Goal: Task Accomplishment & Management: Manage account settings

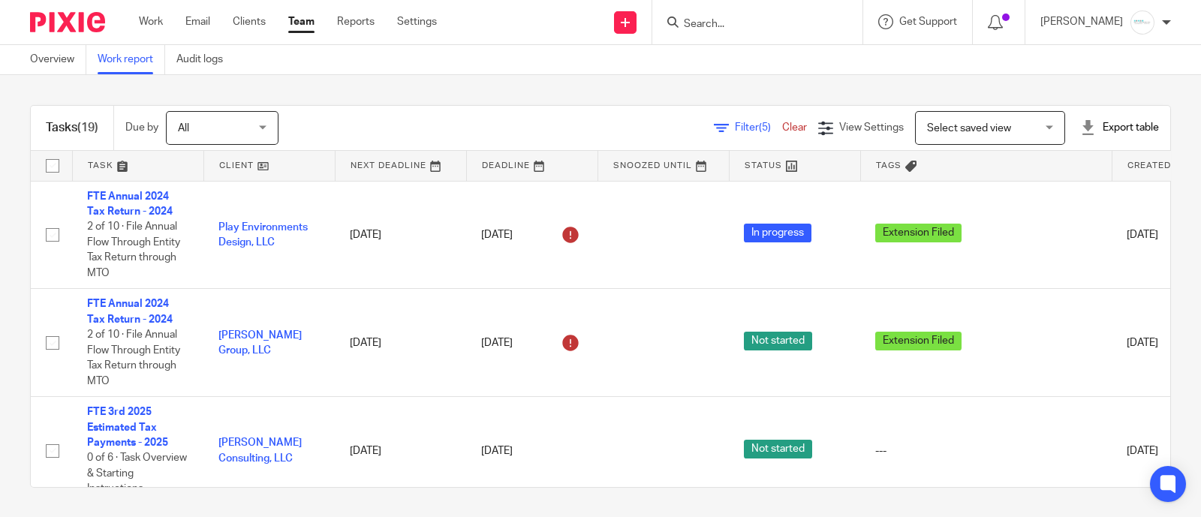
click at [782, 29] on input "Search" at bounding box center [749, 25] width 135 height 14
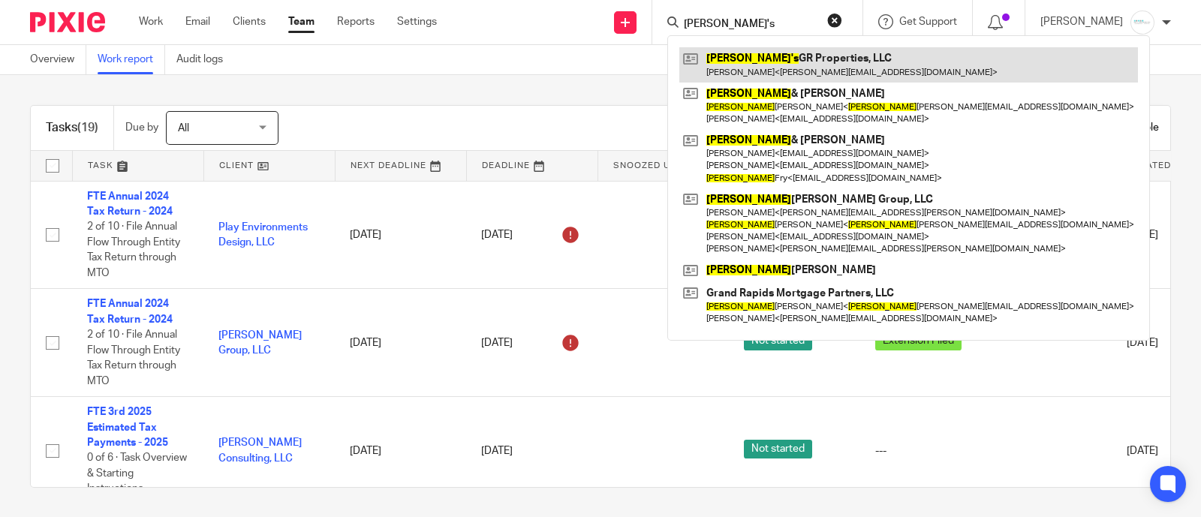
type input "larry's"
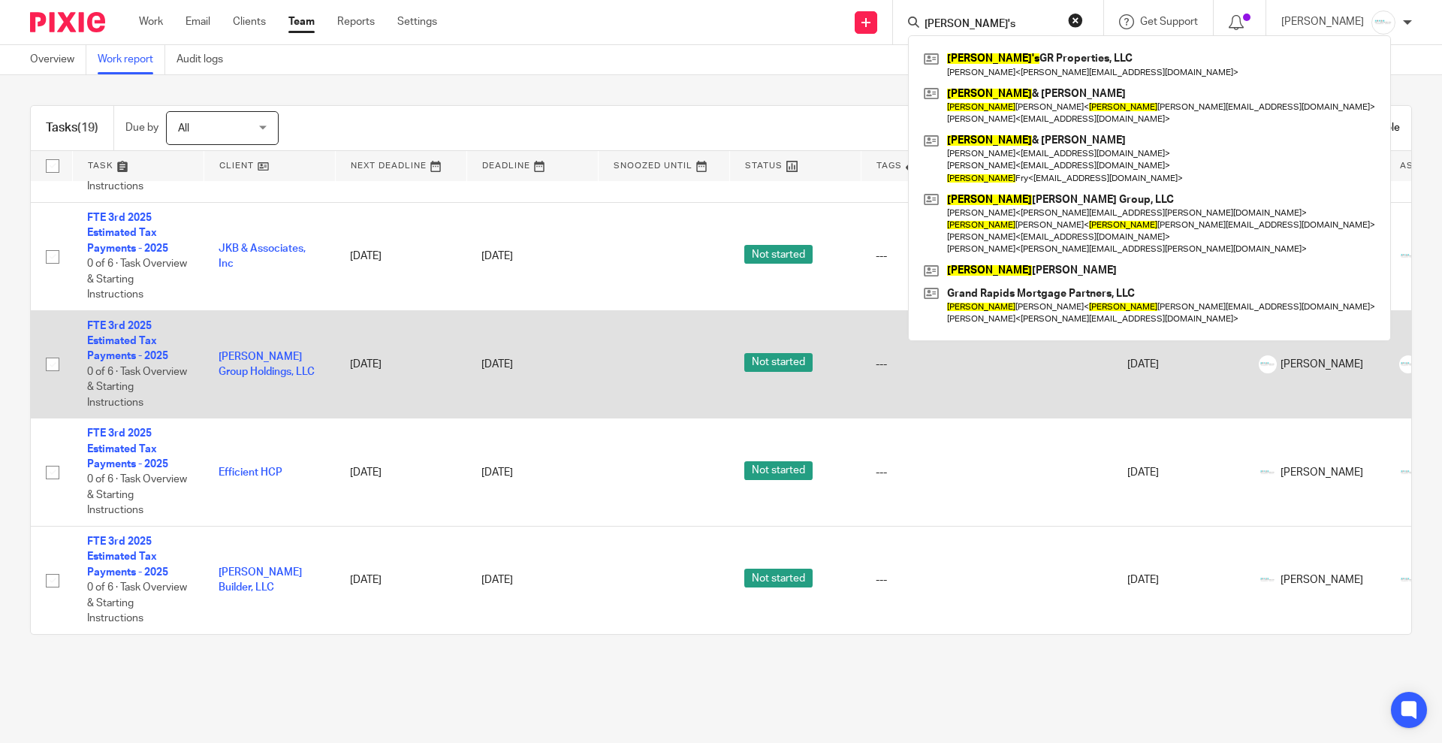
scroll to position [469, 0]
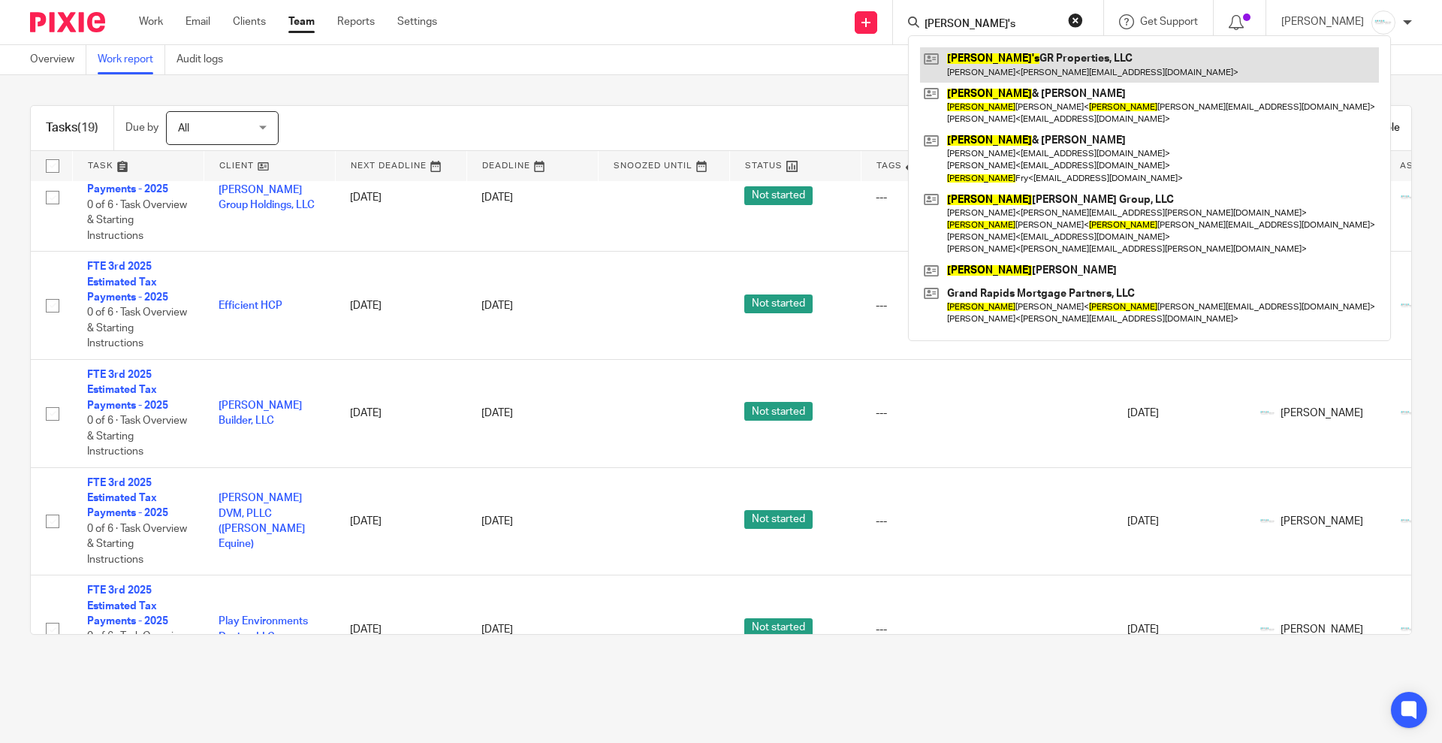
click at [1009, 68] on link at bounding box center [1149, 64] width 459 height 35
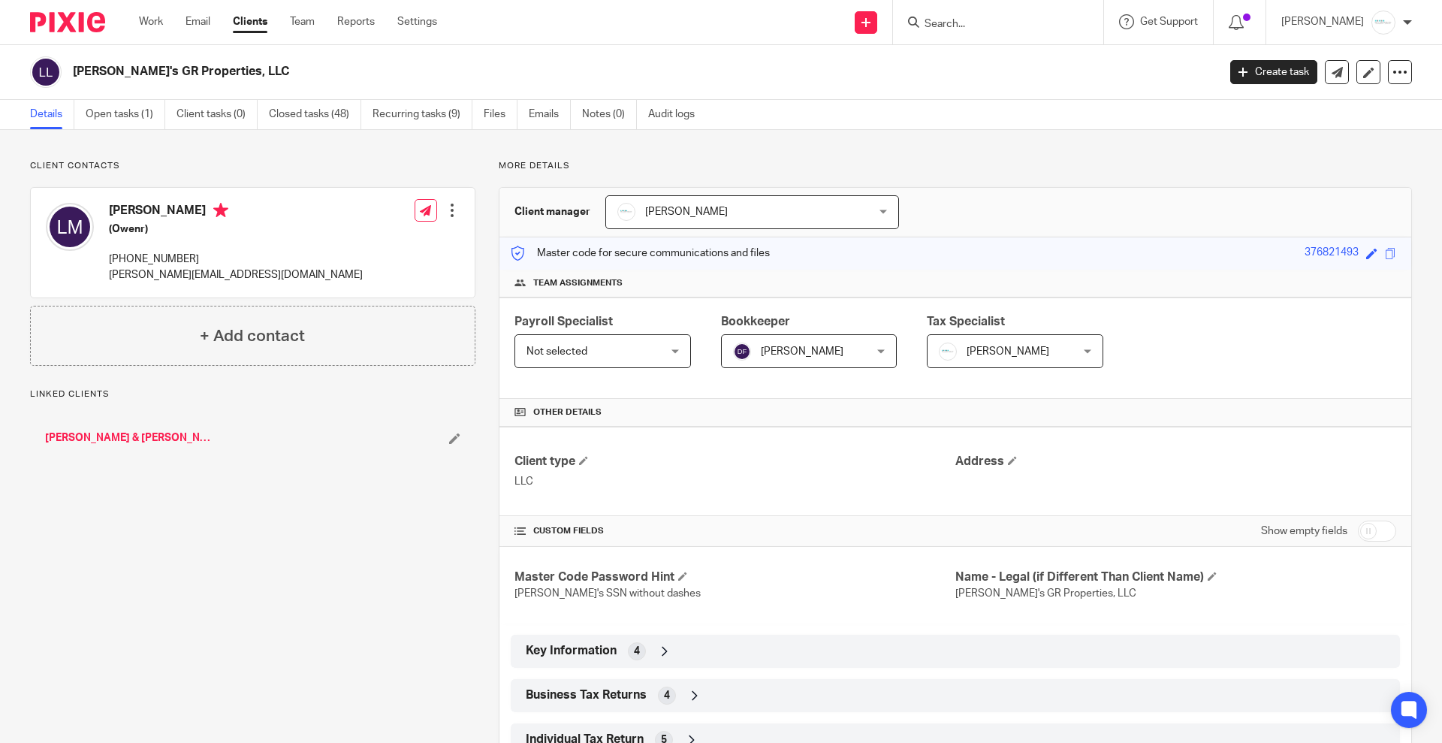
click at [113, 130] on div "Client contacts [PERSON_NAME] (Owenr) [PHONE_NUMBER] [EMAIL_ADDRESS][DOMAIN_NAM…" at bounding box center [721, 552] width 1442 height 845
click at [116, 110] on link "Open tasks (1)" at bounding box center [126, 114] width 80 height 29
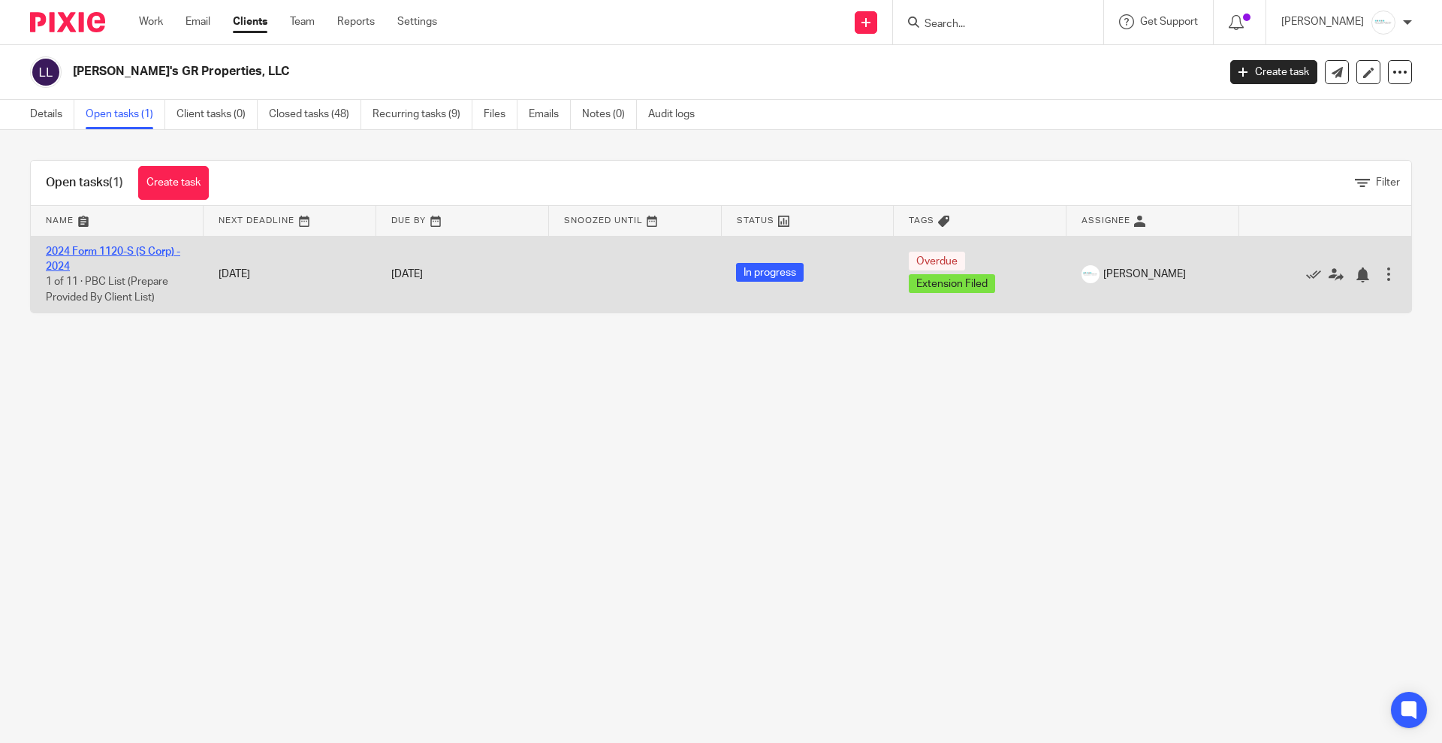
click at [90, 250] on link "2024 Form 1120-S (S Corp) - 2024" at bounding box center [113, 259] width 134 height 26
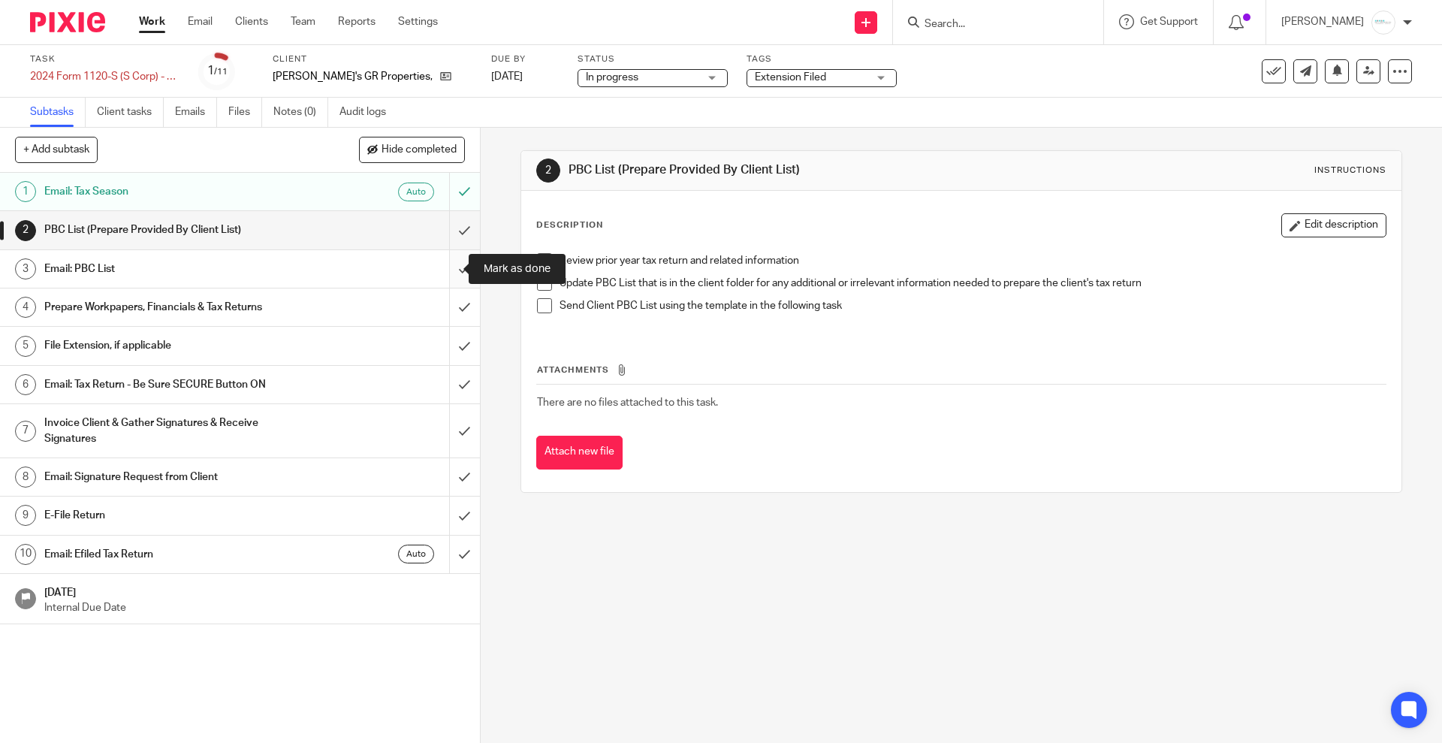
click at [450, 267] on input "submit" at bounding box center [240, 269] width 480 height 38
click at [442, 234] on input "submit" at bounding box center [240, 230] width 480 height 38
click at [443, 313] on input "submit" at bounding box center [240, 307] width 480 height 38
click at [443, 348] on input "submit" at bounding box center [240, 346] width 480 height 38
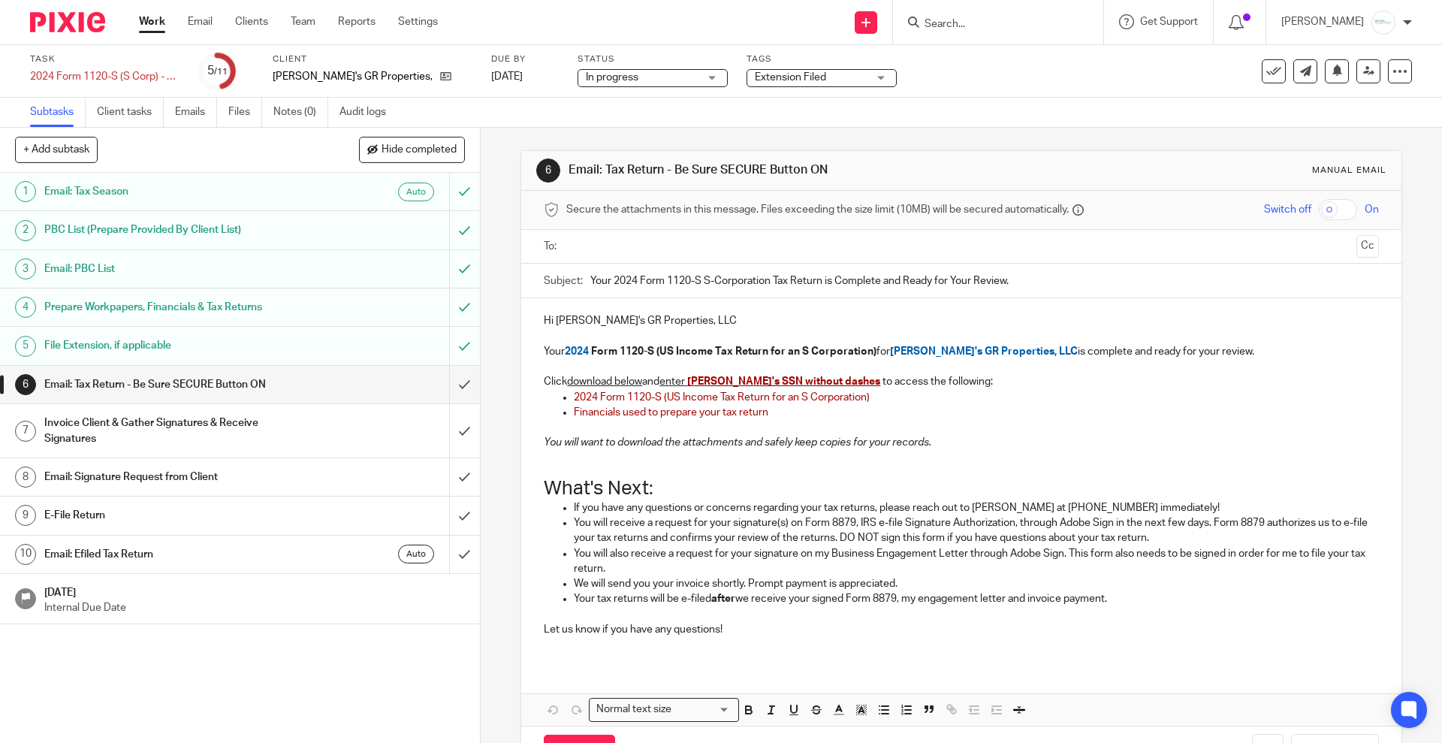
click at [668, 247] on input "text" at bounding box center [960, 246] width 778 height 17
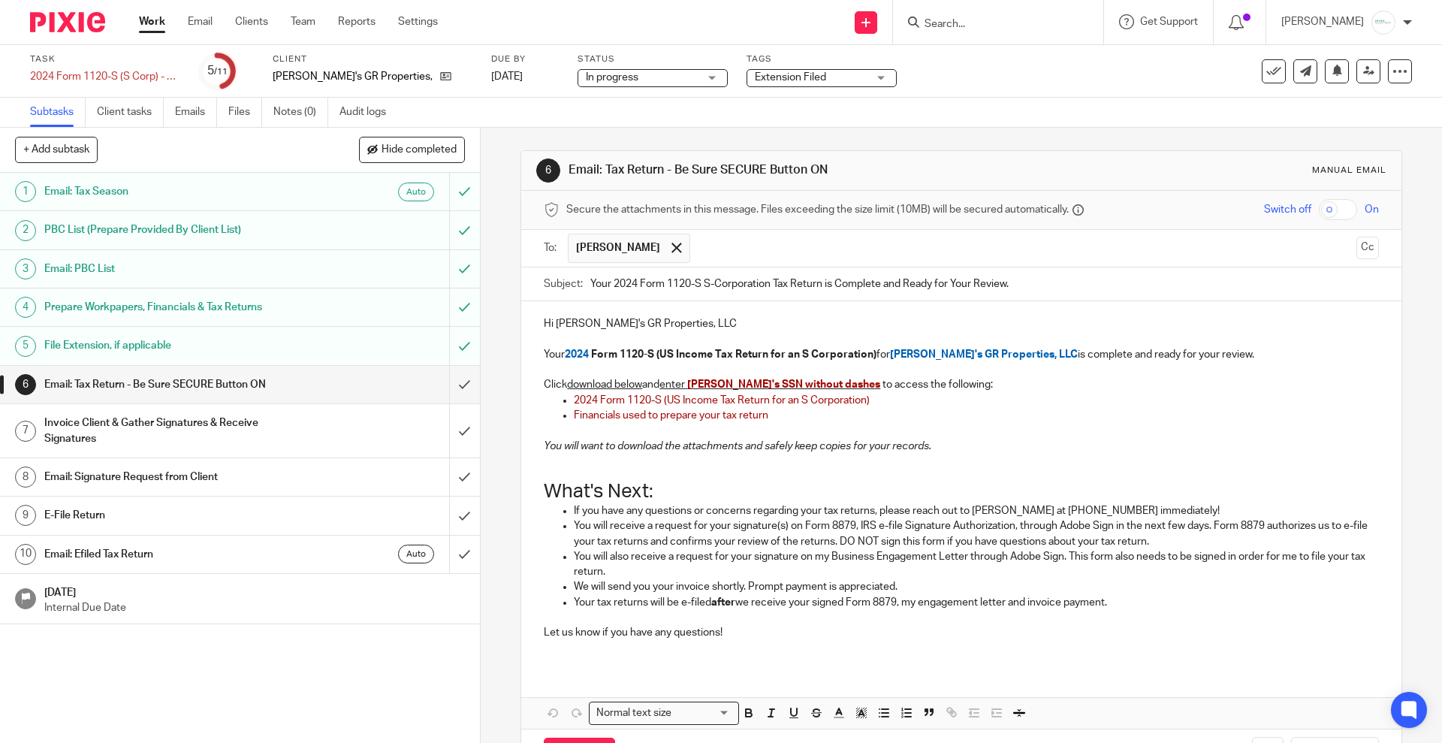
click at [762, 414] on span "Financials used to prepare your tax return" at bounding box center [671, 415] width 194 height 11
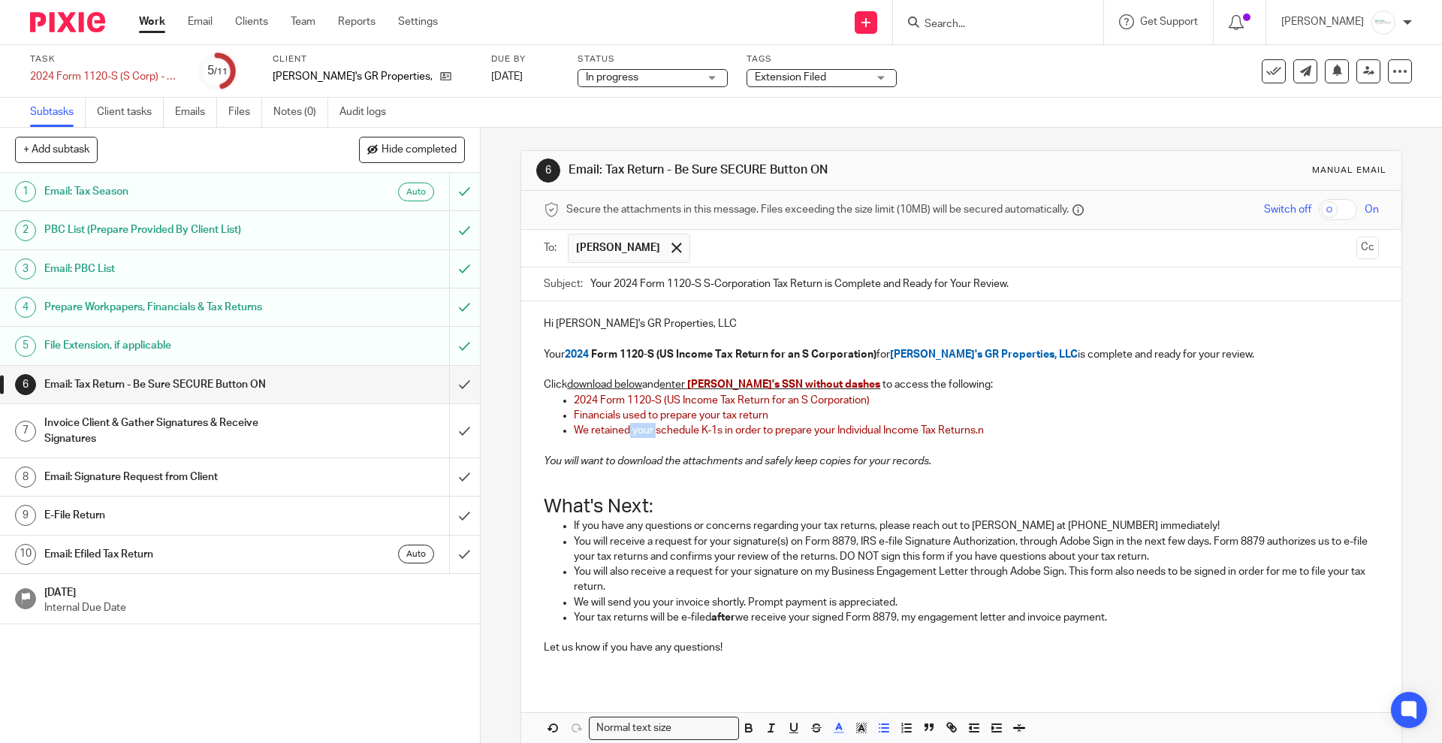
drag, startPoint x: 624, startPoint y: 430, endPoint x: 651, endPoint y: 434, distance: 27.3
click at [651, 434] on span "We retained your schedule K-1s in order to prepare your Individual Income Tax R…" at bounding box center [779, 430] width 410 height 11
click at [761, 427] on span "We retained a copy of your schedule K-1s in order to prepare your Individual In…" at bounding box center [801, 430] width 455 height 11
click at [1034, 435] on p "We retained a copy of your schedule K-1s in order to prepare your Individual In…" at bounding box center [976, 430] width 804 height 15
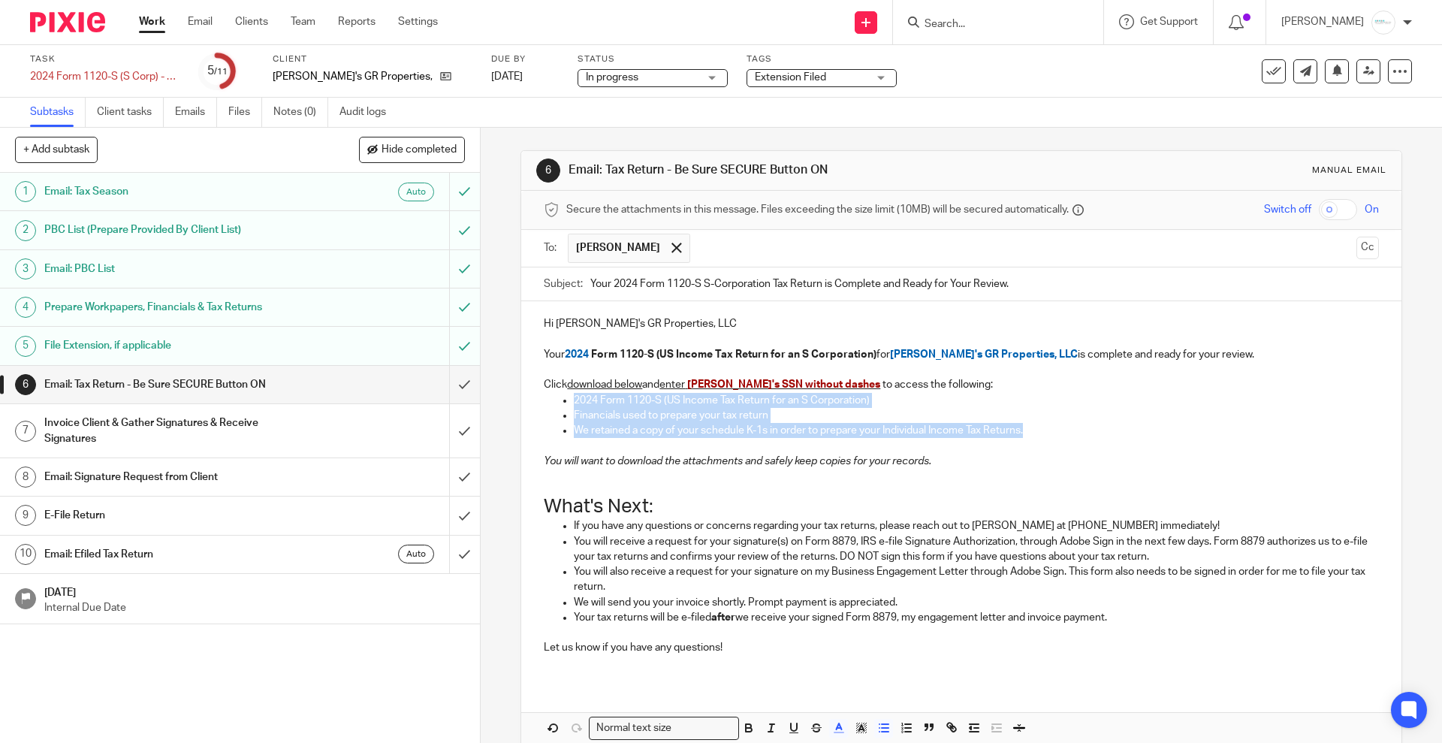
drag, startPoint x: 1034, startPoint y: 435, endPoint x: 497, endPoint y: 396, distance: 538.2
click at [497, 396] on div "6 Email: Tax Return - Be Sure SECURE Button ON Manual email Secure the attachme…" at bounding box center [961, 435] width 961 height 615
copy ul "2024 Form 1120-S (US Income Tax Return for an S Corporation) Financials used to…"
click at [1318, 214] on input "checkbox" at bounding box center [1337, 209] width 38 height 21
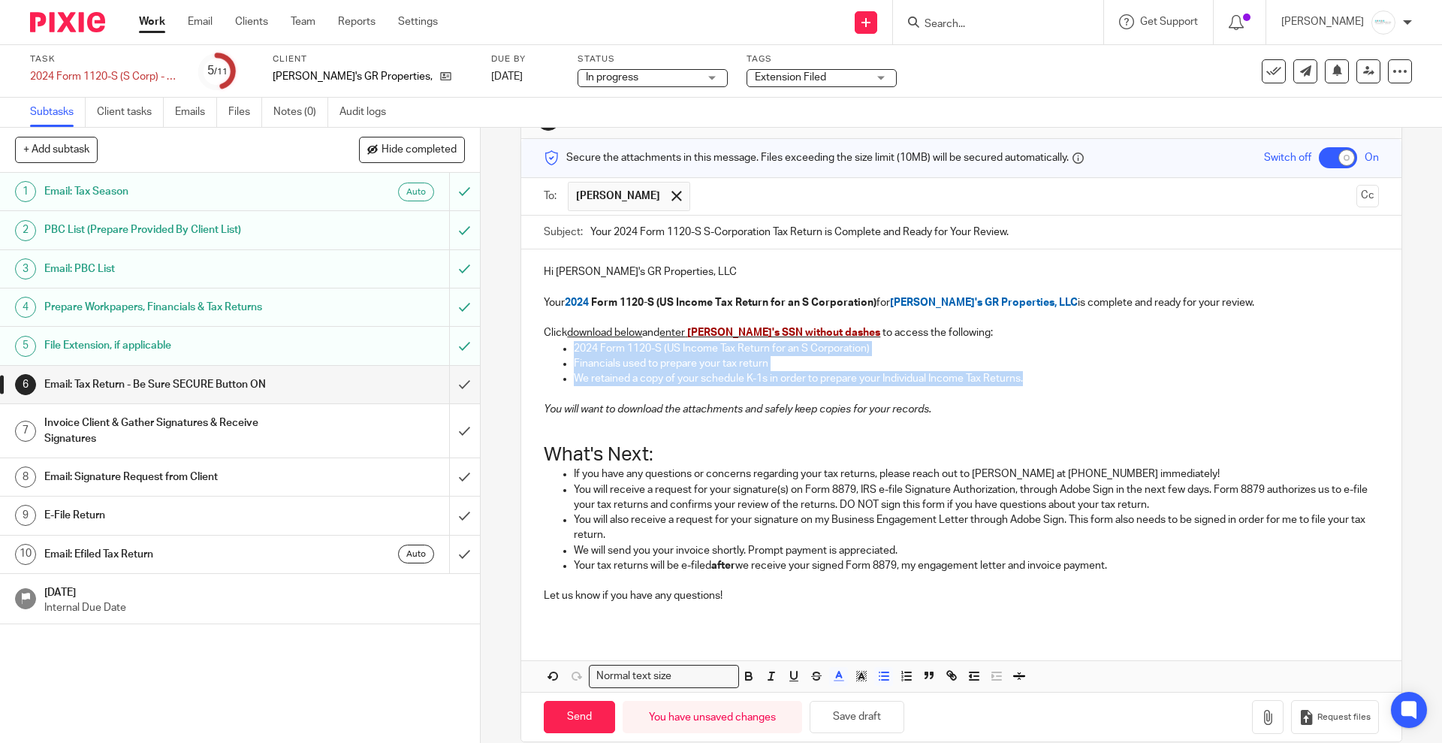
scroll to position [74, 0]
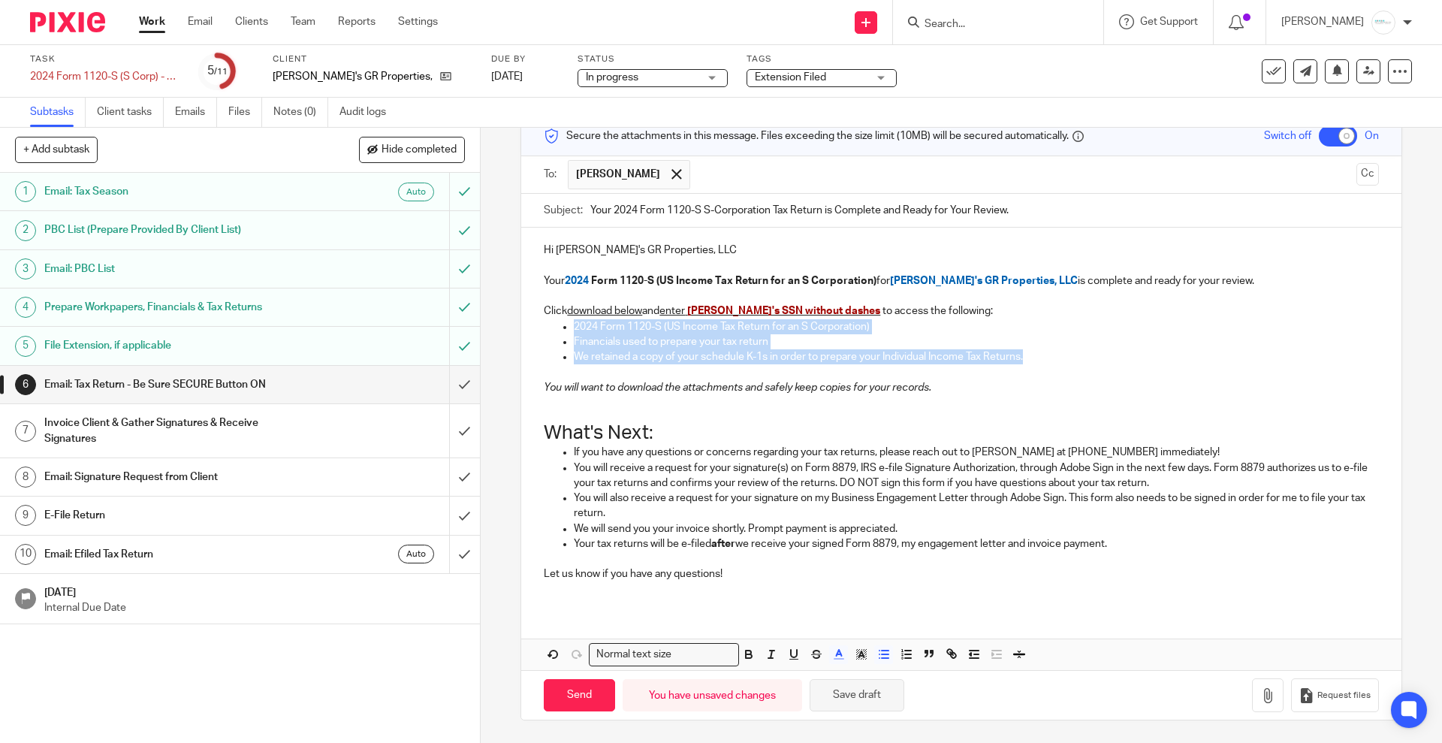
click at [847, 697] on button "Save draft" at bounding box center [856, 695] width 95 height 32
click at [1260, 691] on icon "button" at bounding box center [1267, 695] width 15 height 15
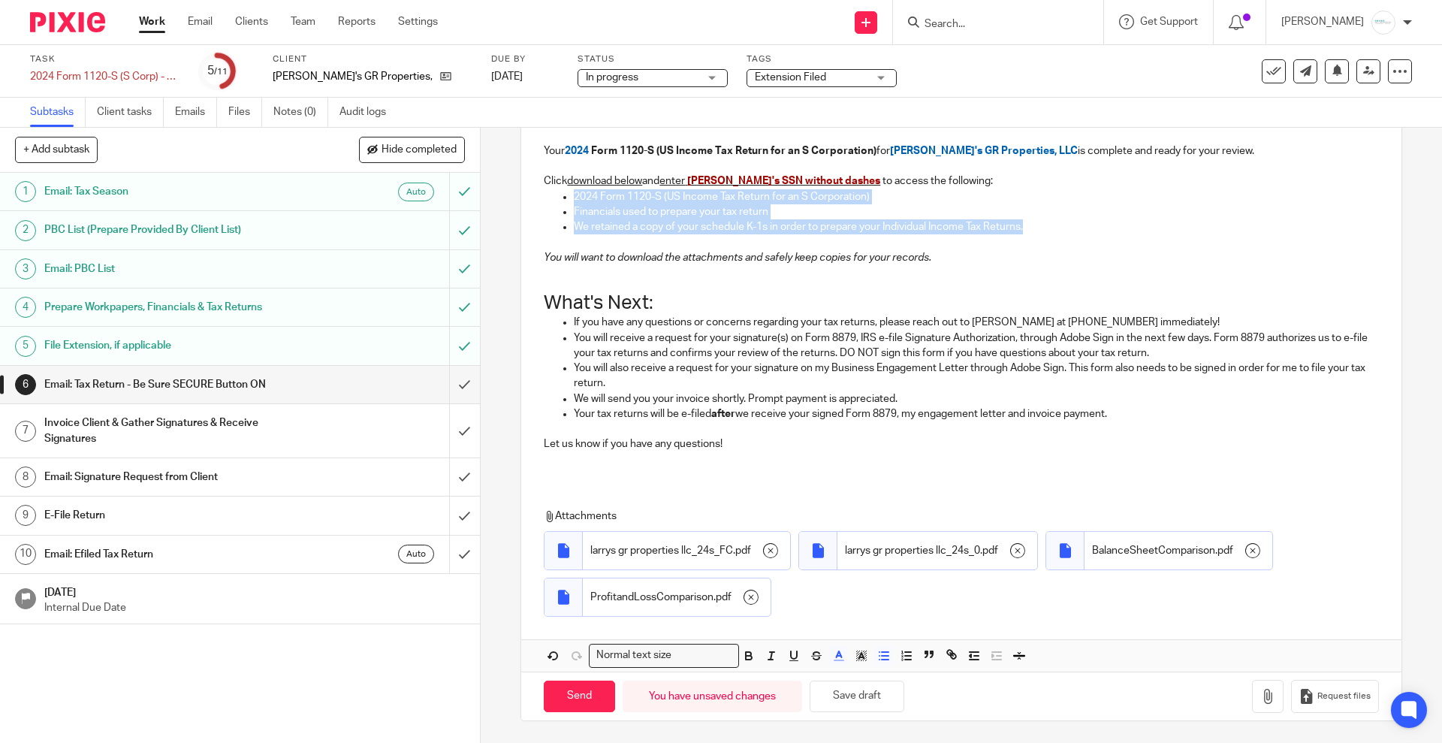
scroll to position [204, 0]
drag, startPoint x: 843, startPoint y: 685, endPoint x: 688, endPoint y: 697, distance: 155.1
click at [844, 686] on button "Save draft" at bounding box center [856, 695] width 95 height 32
click at [586, 695] on input "Send" at bounding box center [579, 695] width 71 height 32
checkbox input "false"
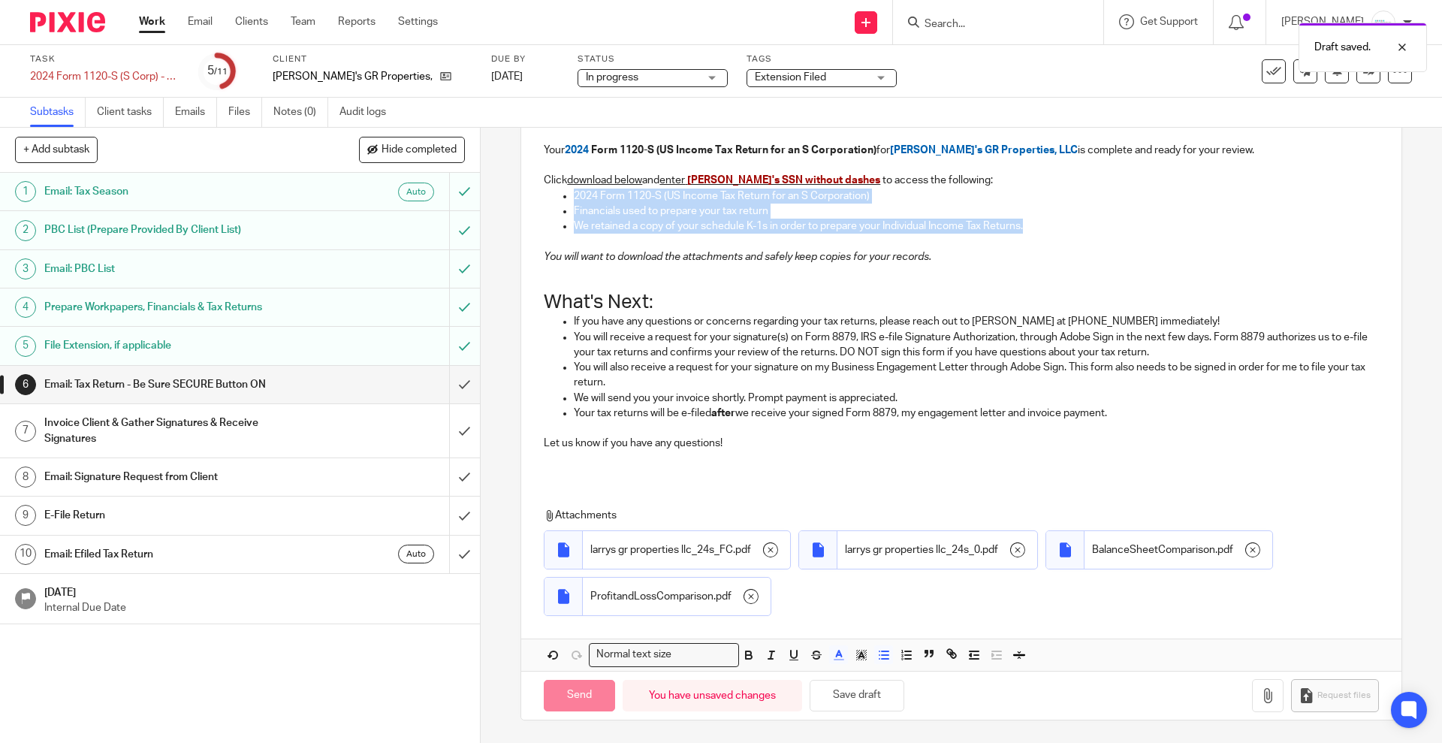
type input "Sent"
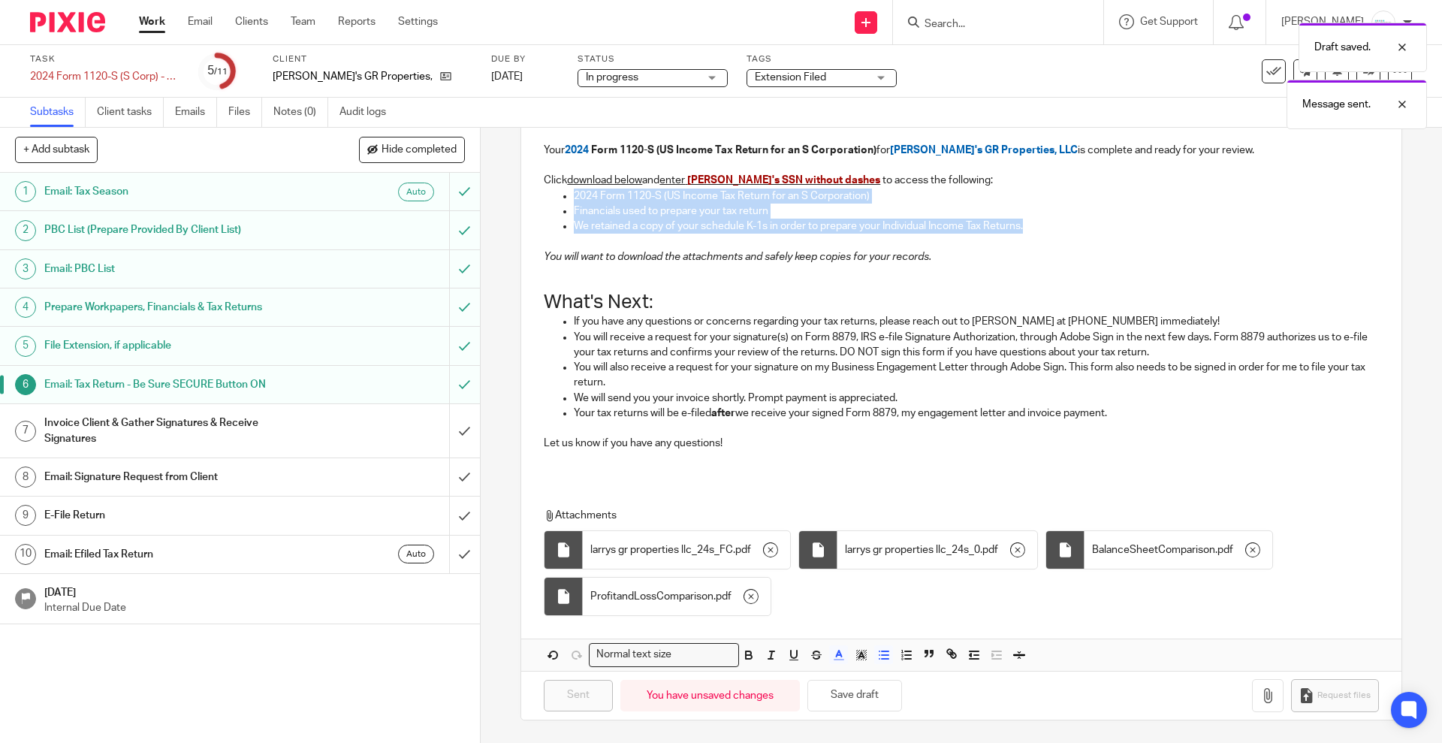
click at [176, 426] on h1 "Invoice Client & Gather Signatures & Receive Signatures" at bounding box center [174, 430] width 260 height 38
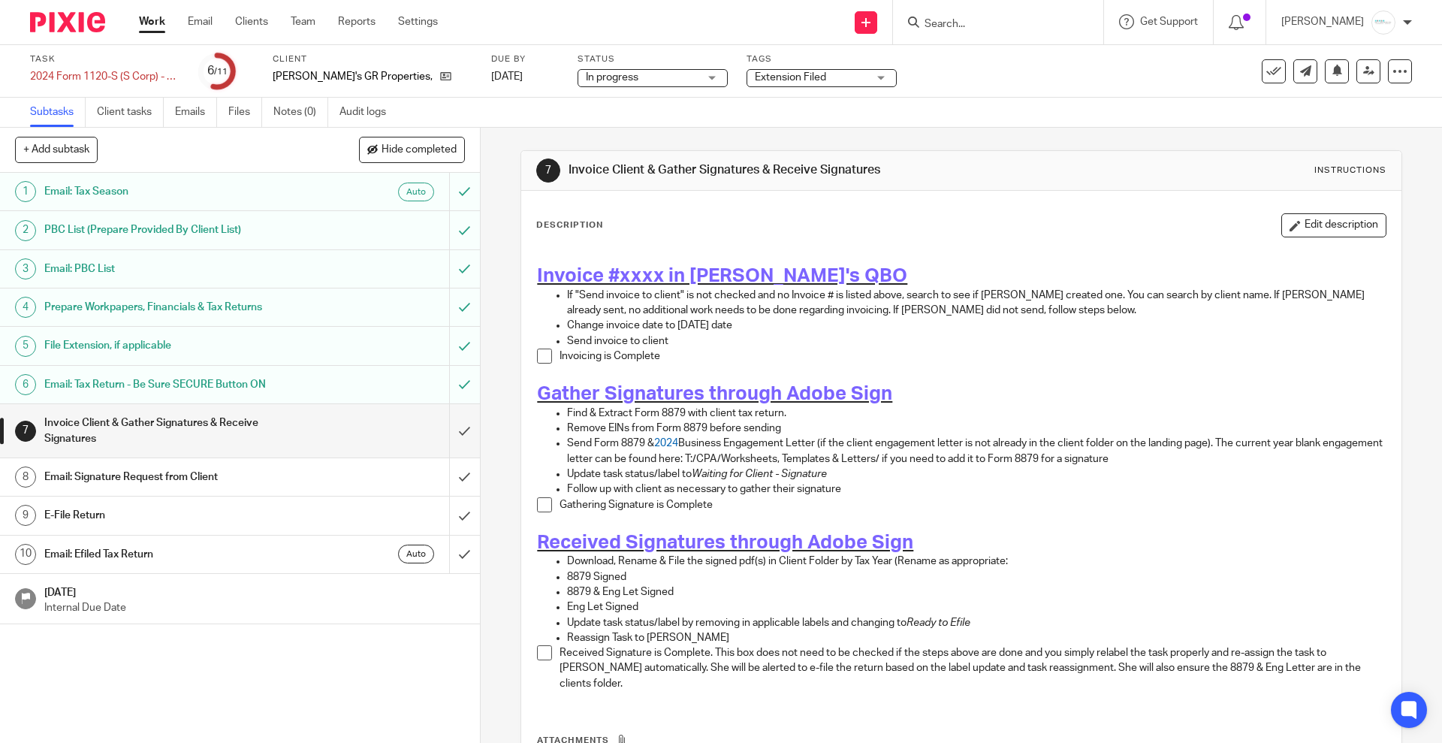
click at [537, 361] on span at bounding box center [544, 355] width 15 height 15
click at [1381, 83] on div "Task 2024 Form 1120-S (S Corp) - 2024 Save 2024 Form 1120-S (S Corp) - 2024 6 /…" at bounding box center [720, 71] width 1381 height 36
click at [1387, 81] on div at bounding box center [1399, 71] width 24 height 24
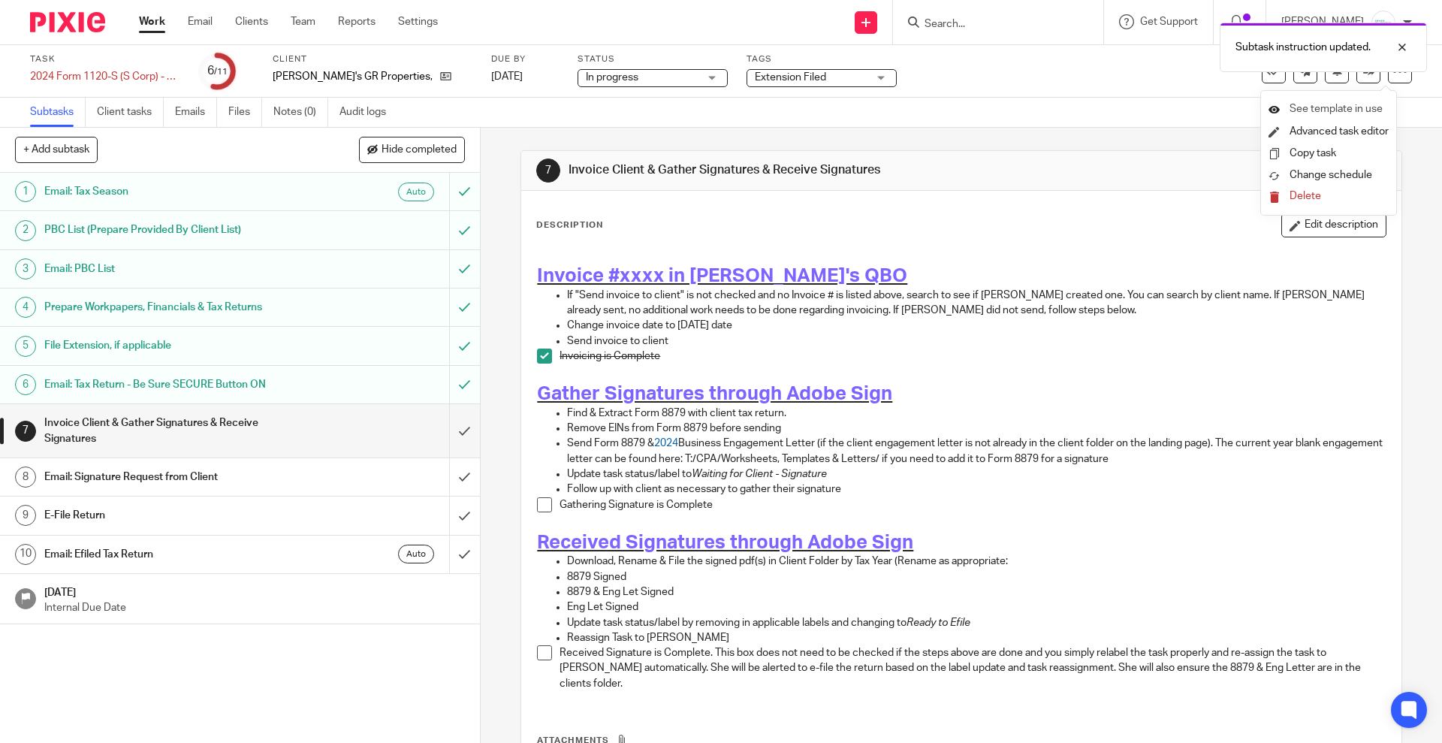
click at [1320, 109] on span "See template in use" at bounding box center [1335, 109] width 93 height 11
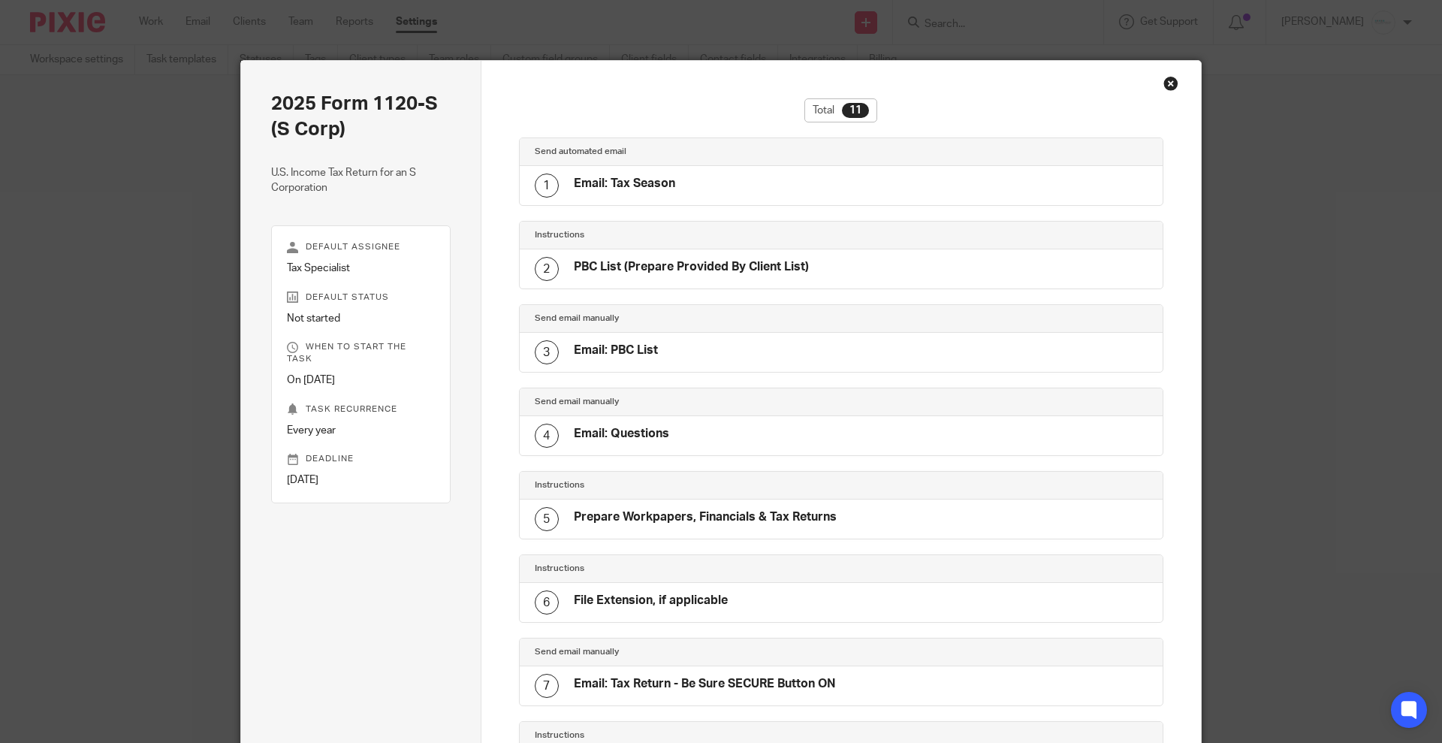
scroll to position [448, 0]
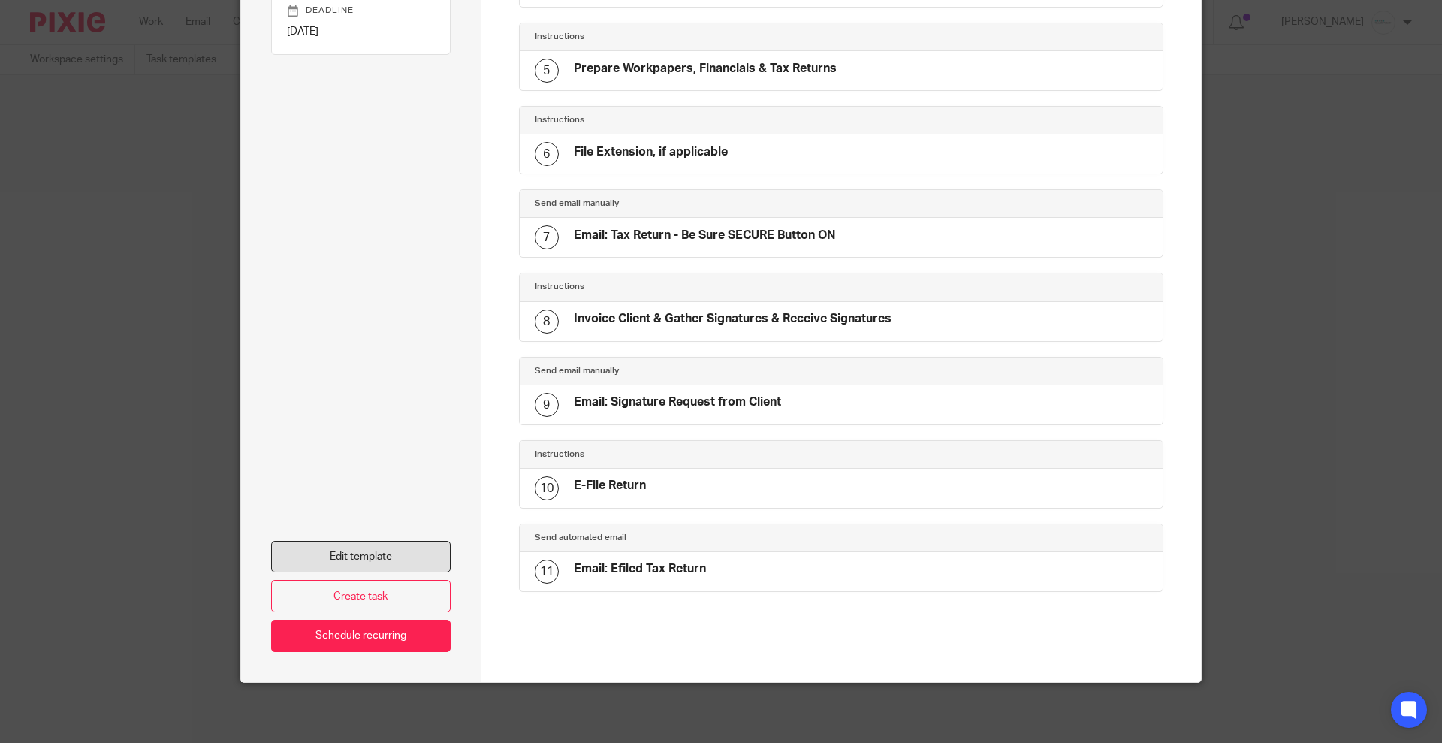
click at [343, 559] on link "Edit template" at bounding box center [360, 557] width 179 height 32
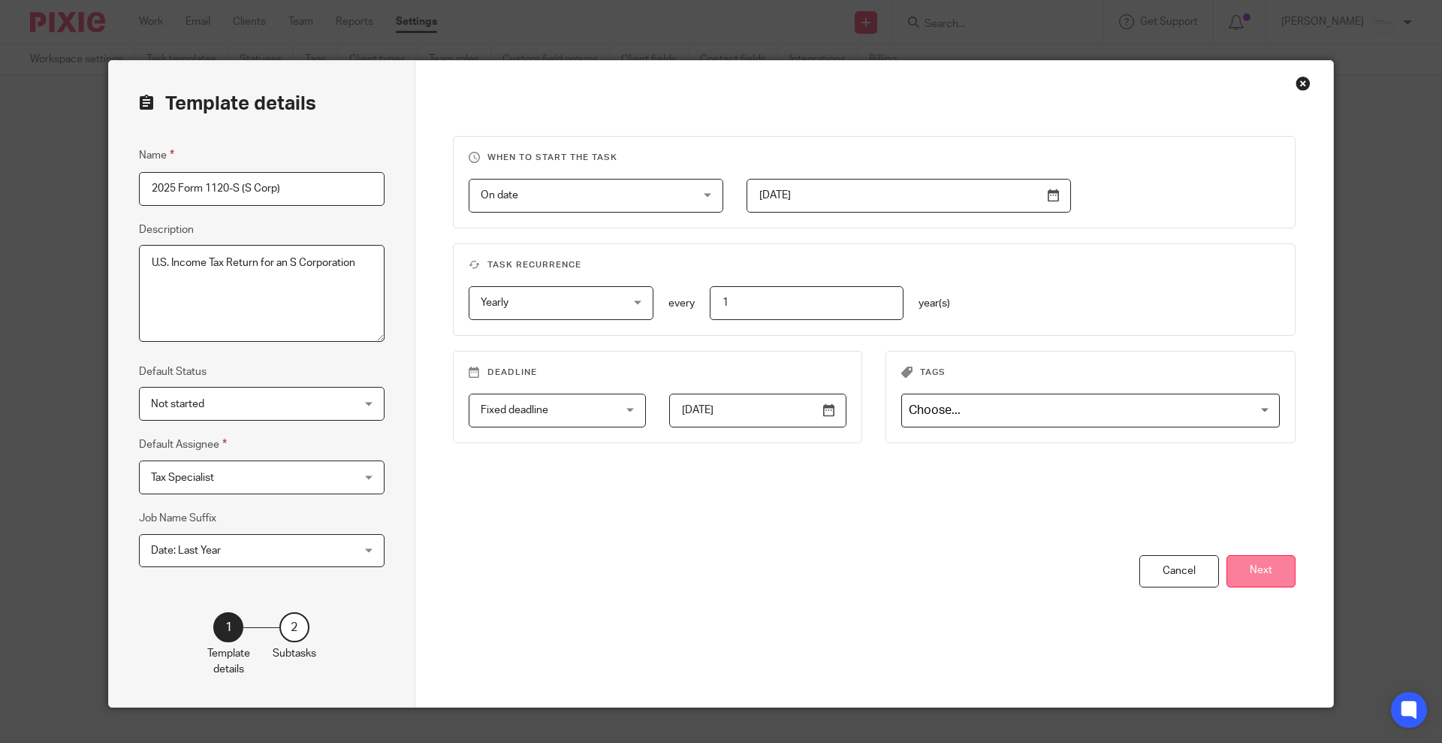
click at [1276, 571] on button "Next" at bounding box center [1260, 571] width 69 height 32
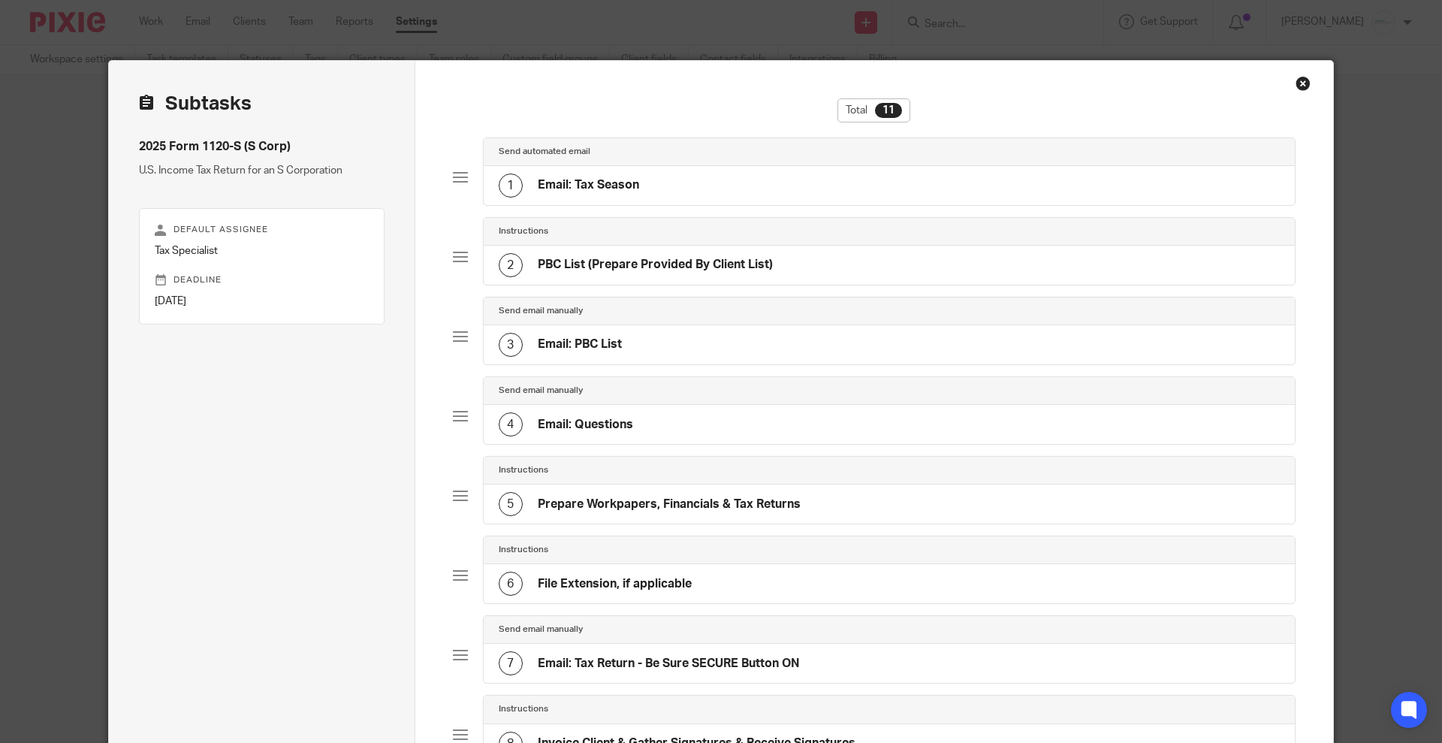
click at [687, 658] on h4 "Email: Tax Return - Be Sure SECURE Button ON" at bounding box center [669, 663] width 262 height 16
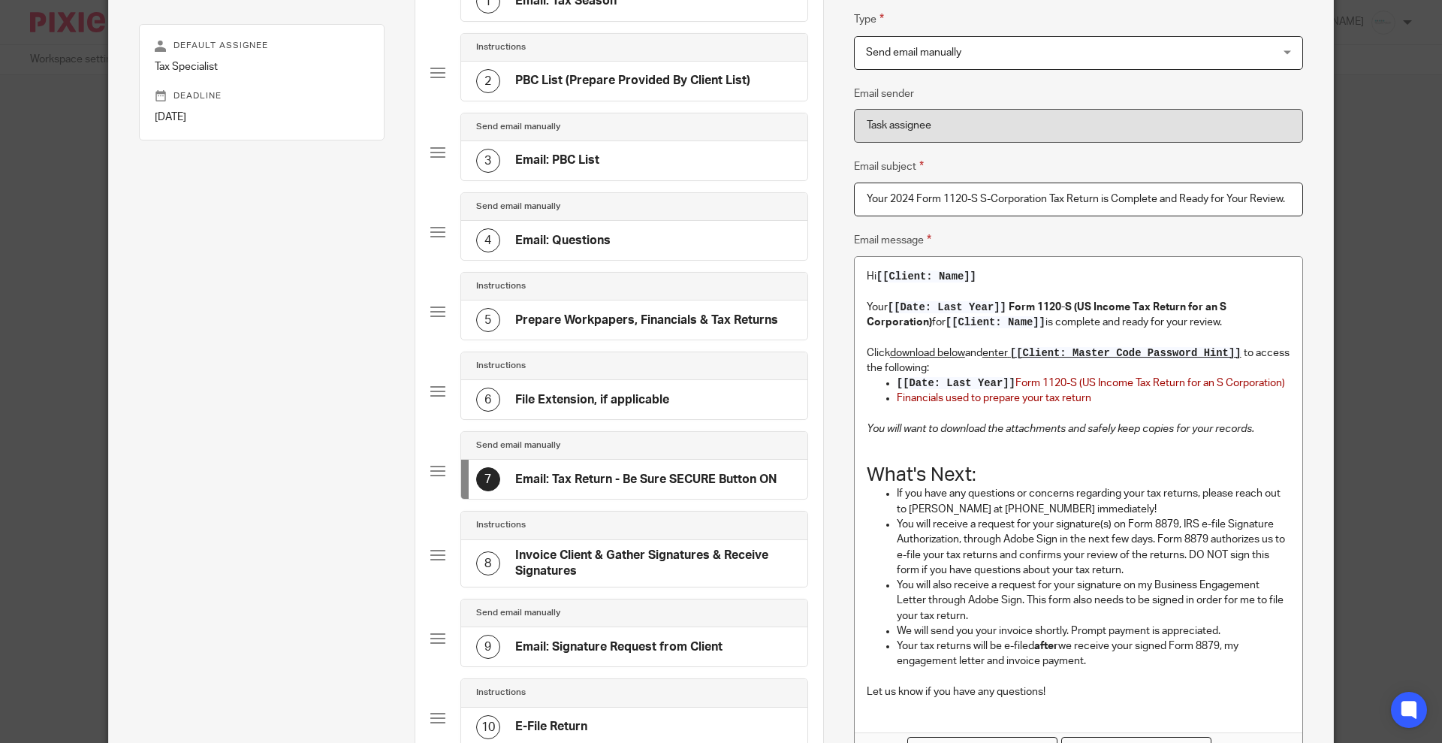
scroll to position [188, 0]
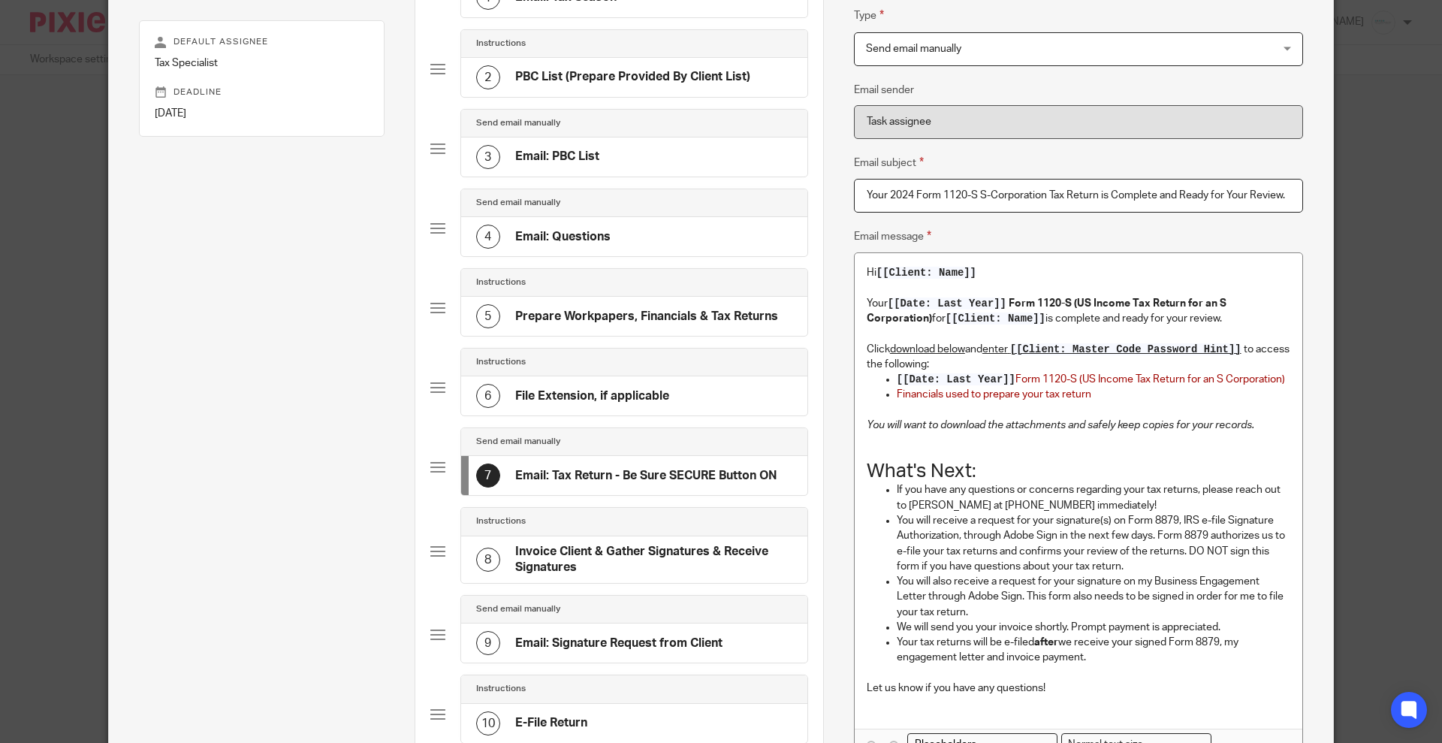
click at [1116, 393] on p "Financials used to prepare your tax return" at bounding box center [1092, 394] width 393 height 15
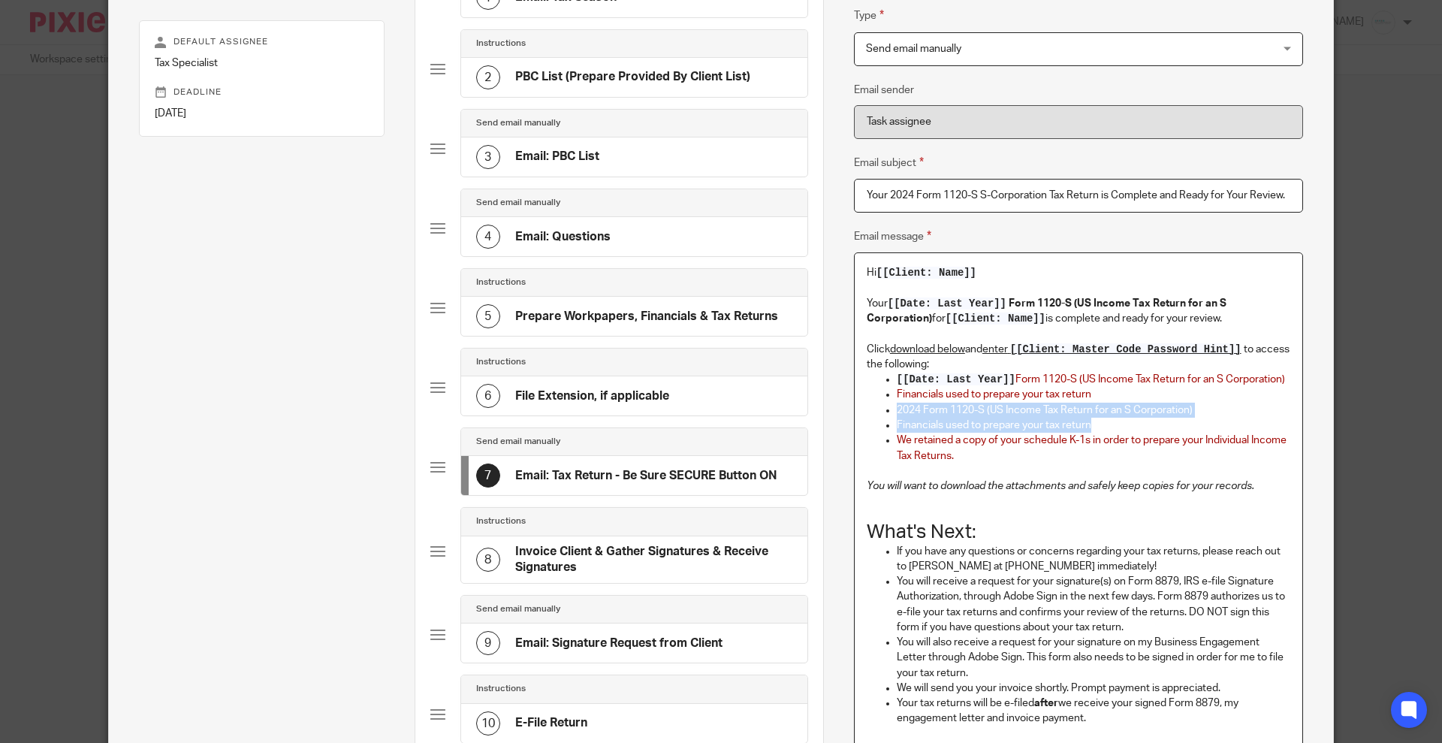
drag, startPoint x: 882, startPoint y: 410, endPoint x: 1120, endPoint y: 426, distance: 238.5
click at [1120, 426] on ul "[[Date: Last Year]] Form 1120-S (US Income Tax Return for an S Corporation) Fin…" at bounding box center [1077, 418] width 423 height 92
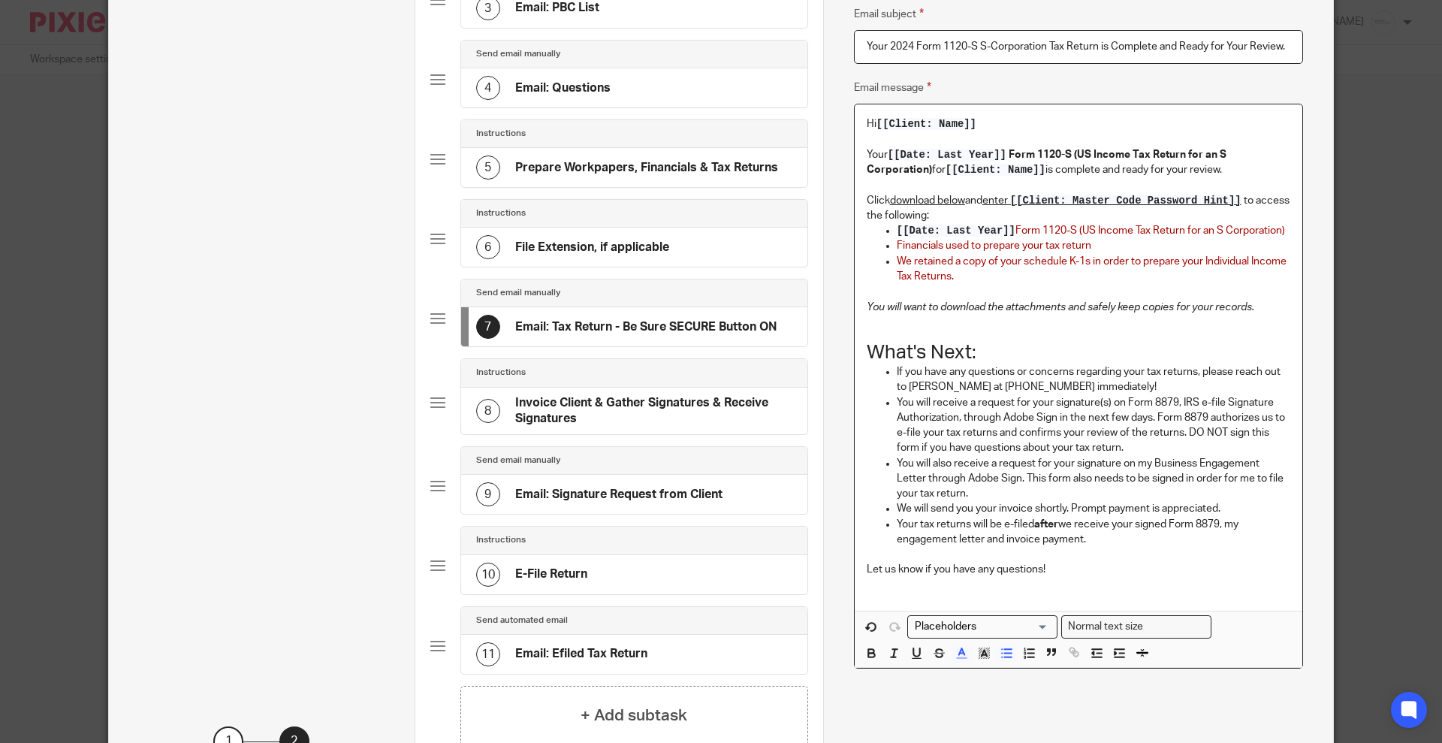
scroll to position [475, 0]
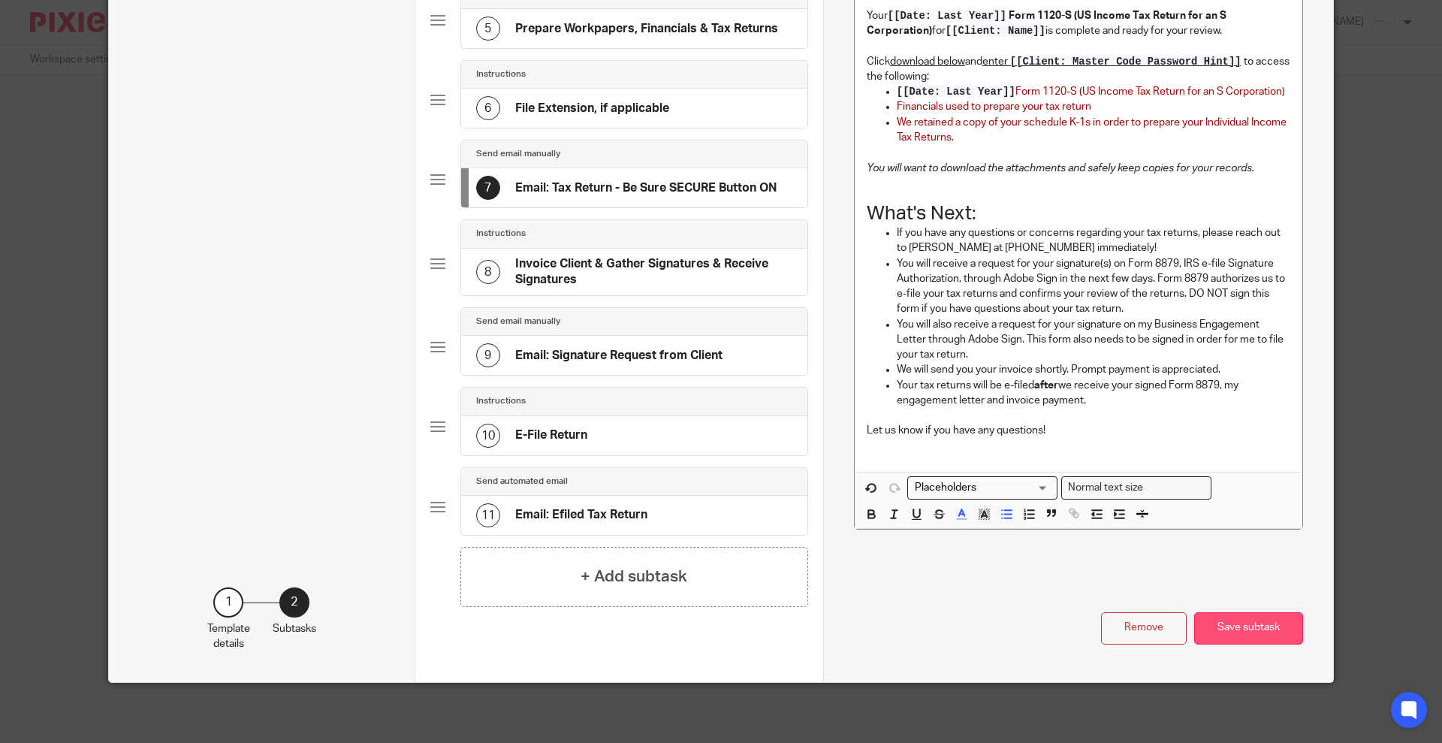
click at [1241, 625] on button "Save subtask" at bounding box center [1248, 628] width 109 height 32
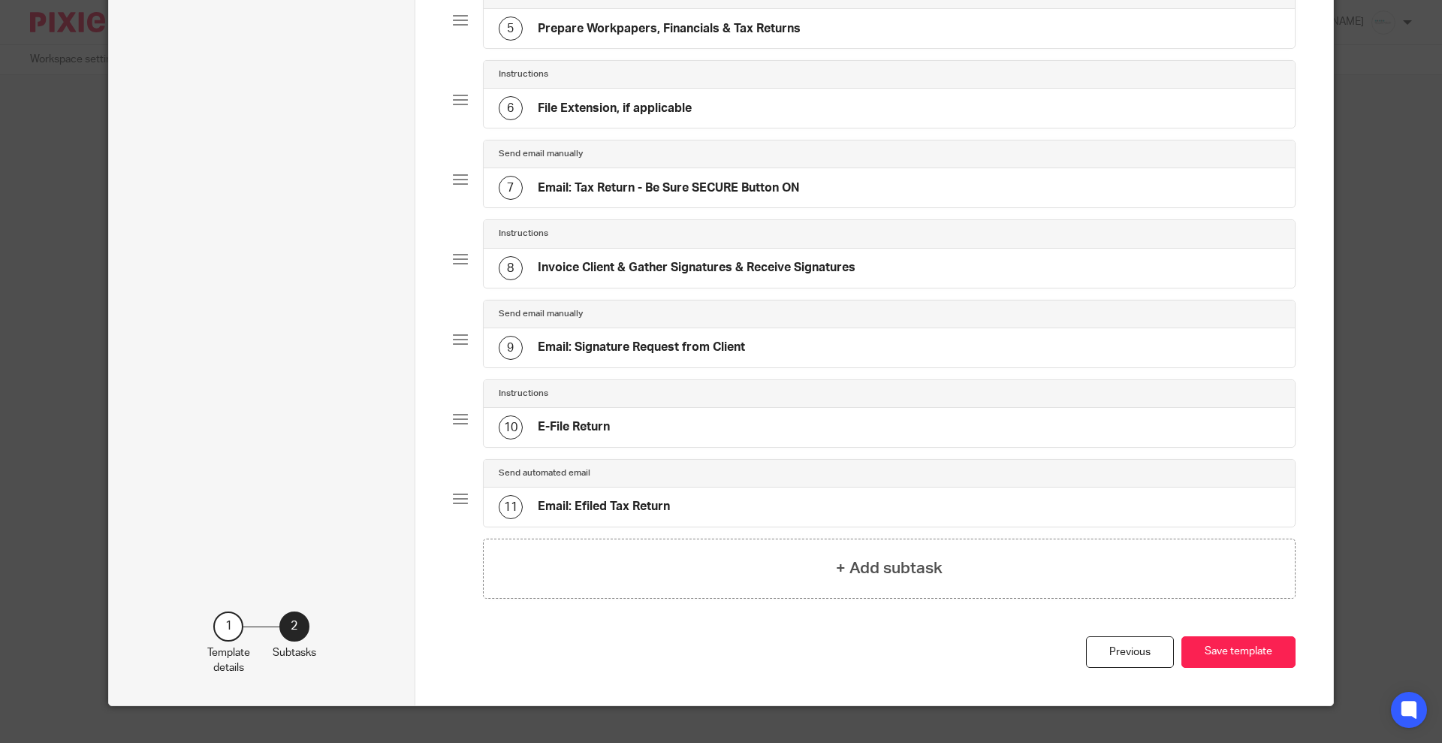
click at [1219, 670] on div "Previous Save template" at bounding box center [874, 671] width 843 height 70
click at [1225, 659] on button "Save template" at bounding box center [1238, 652] width 114 height 32
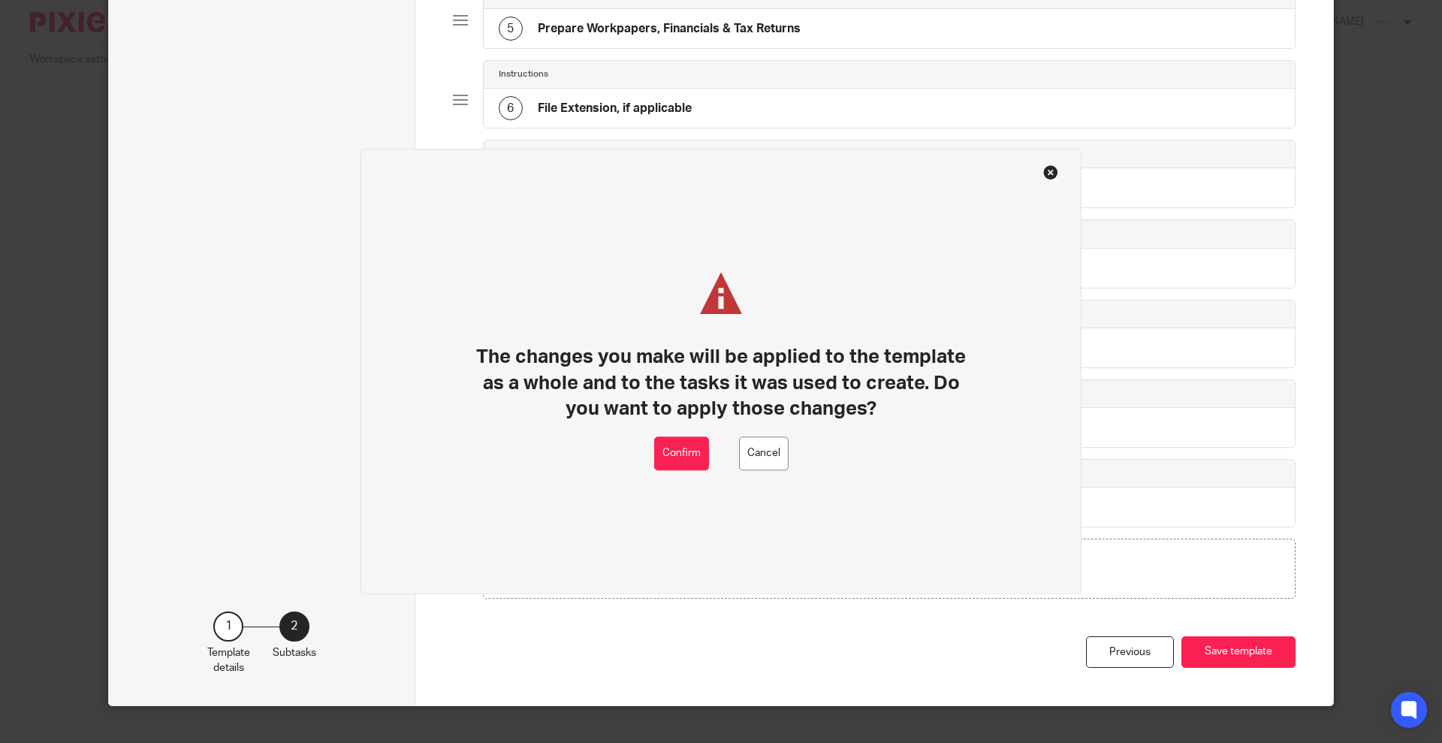
click at [683, 430] on div "The changes you make will be applied to the template as a whole and to the task…" at bounding box center [721, 355] width 504 height 164
click at [680, 444] on button "Confirm" at bounding box center [681, 453] width 55 height 34
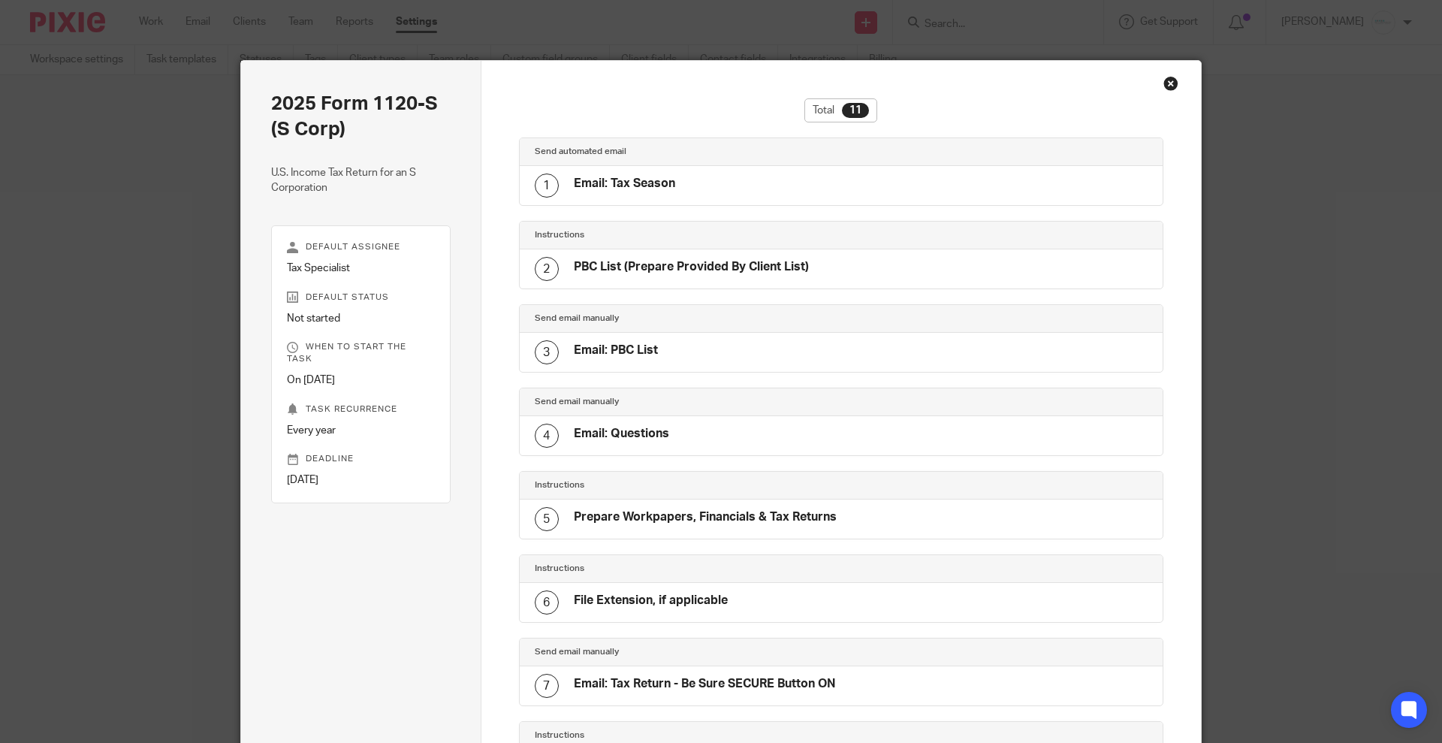
click at [1164, 80] on div "Close this dialog window" at bounding box center [1170, 83] width 15 height 15
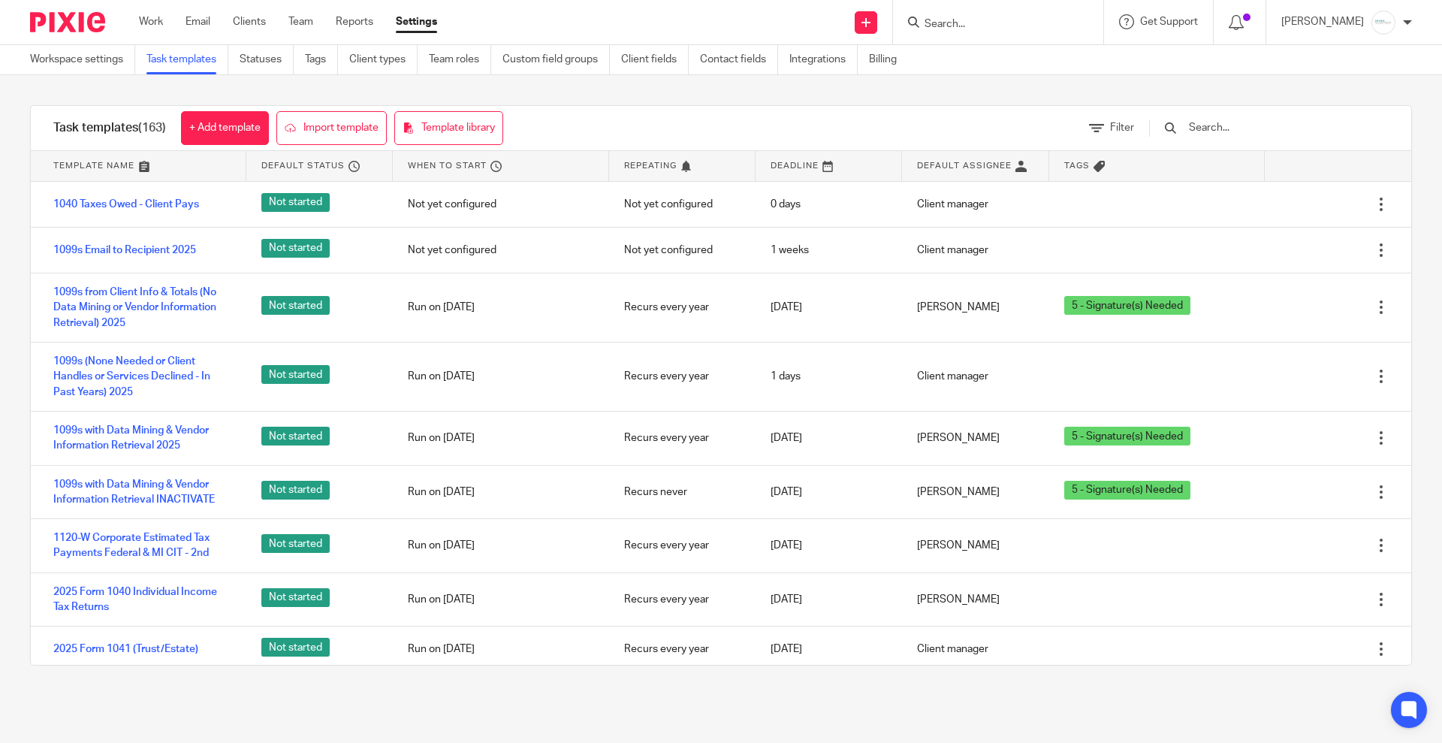
click at [1017, 10] on div at bounding box center [998, 22] width 210 height 44
click at [1014, 20] on input "Search" at bounding box center [990, 25] width 135 height 14
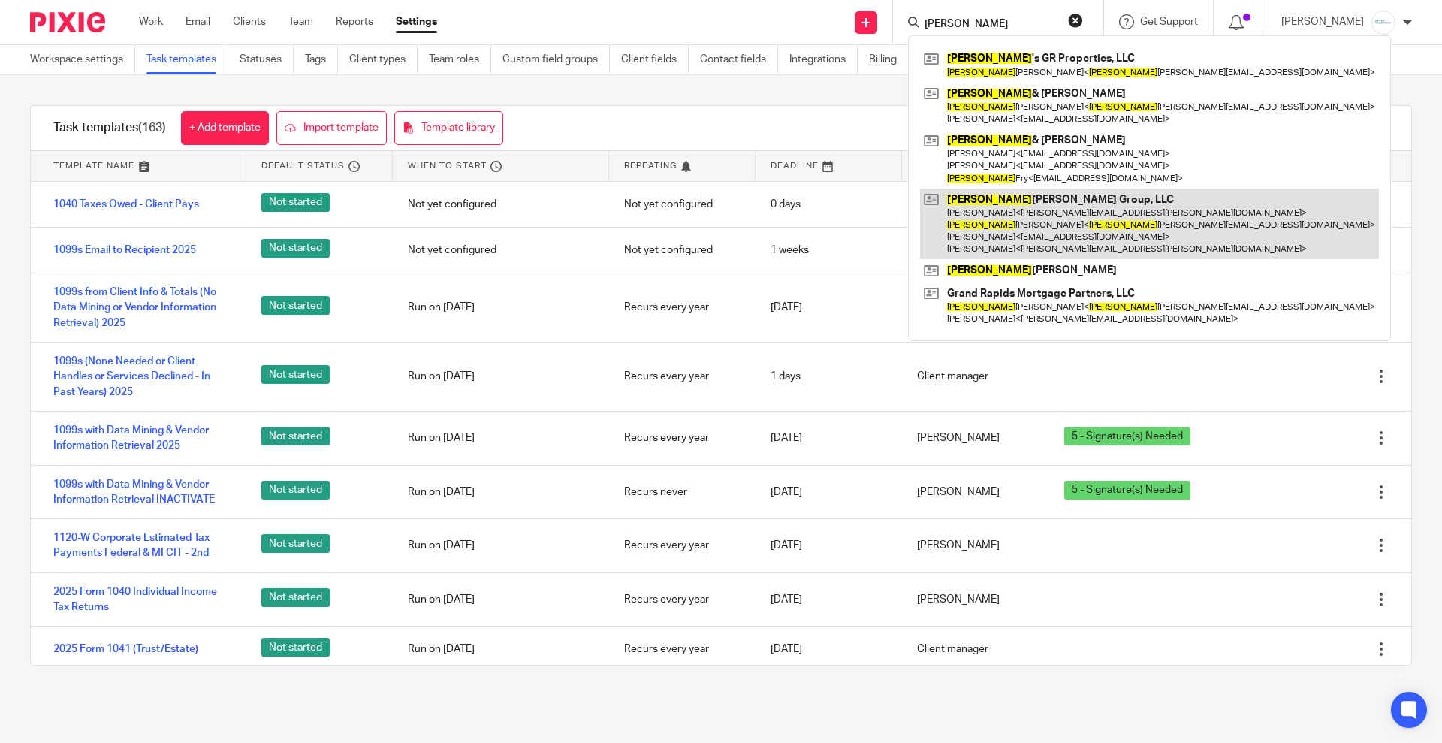
type input "[PERSON_NAME]"
click at [1054, 227] on link at bounding box center [1149, 223] width 459 height 71
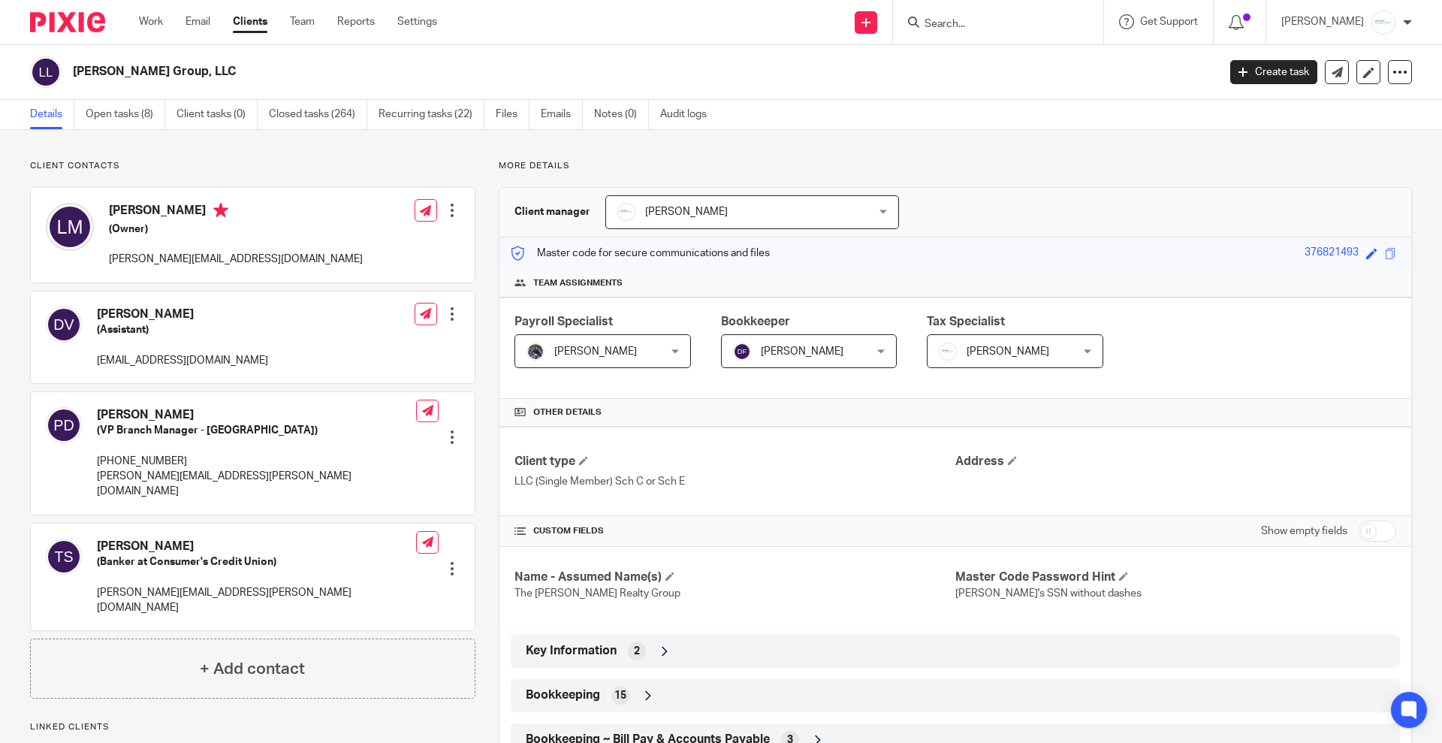
click at [997, 22] on input "Search" at bounding box center [990, 25] width 135 height 14
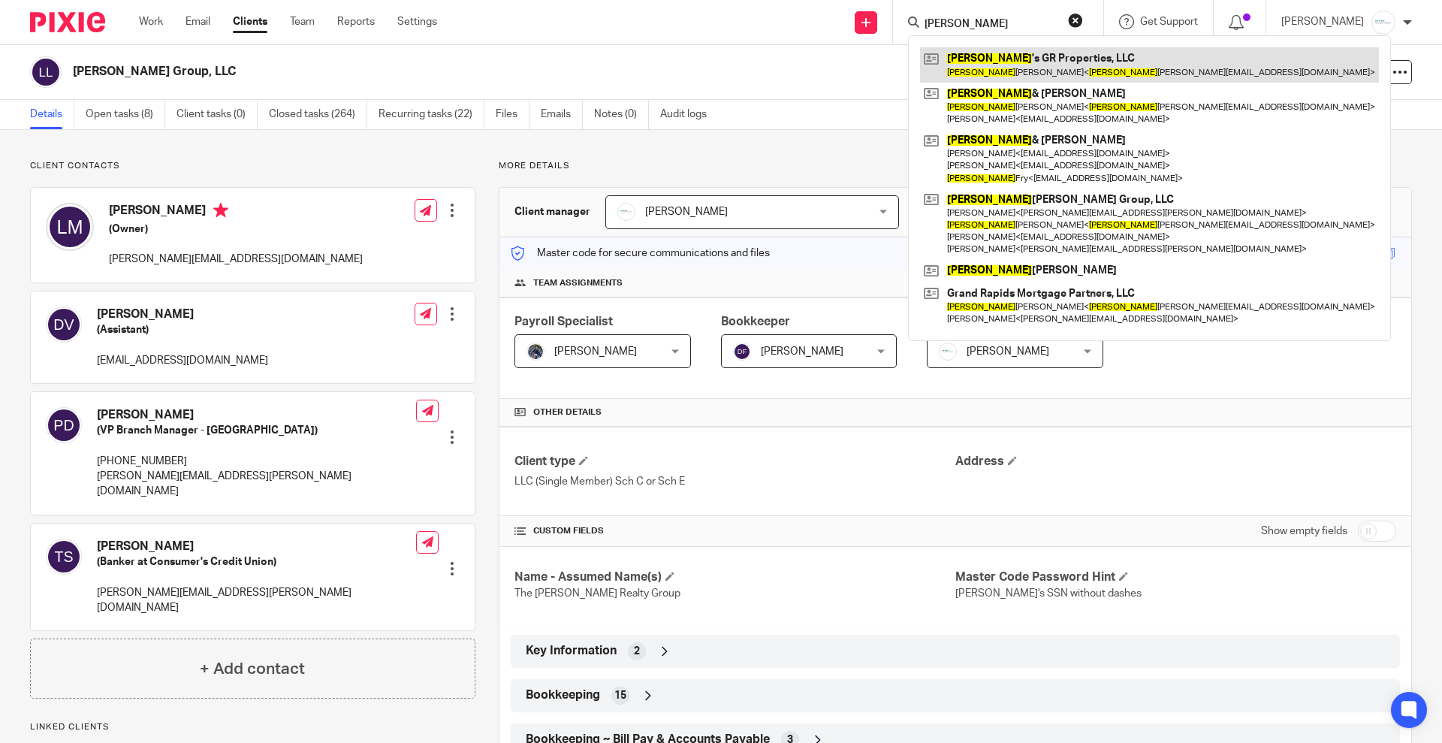
type input "[PERSON_NAME]"
click at [1006, 58] on link at bounding box center [1149, 64] width 459 height 35
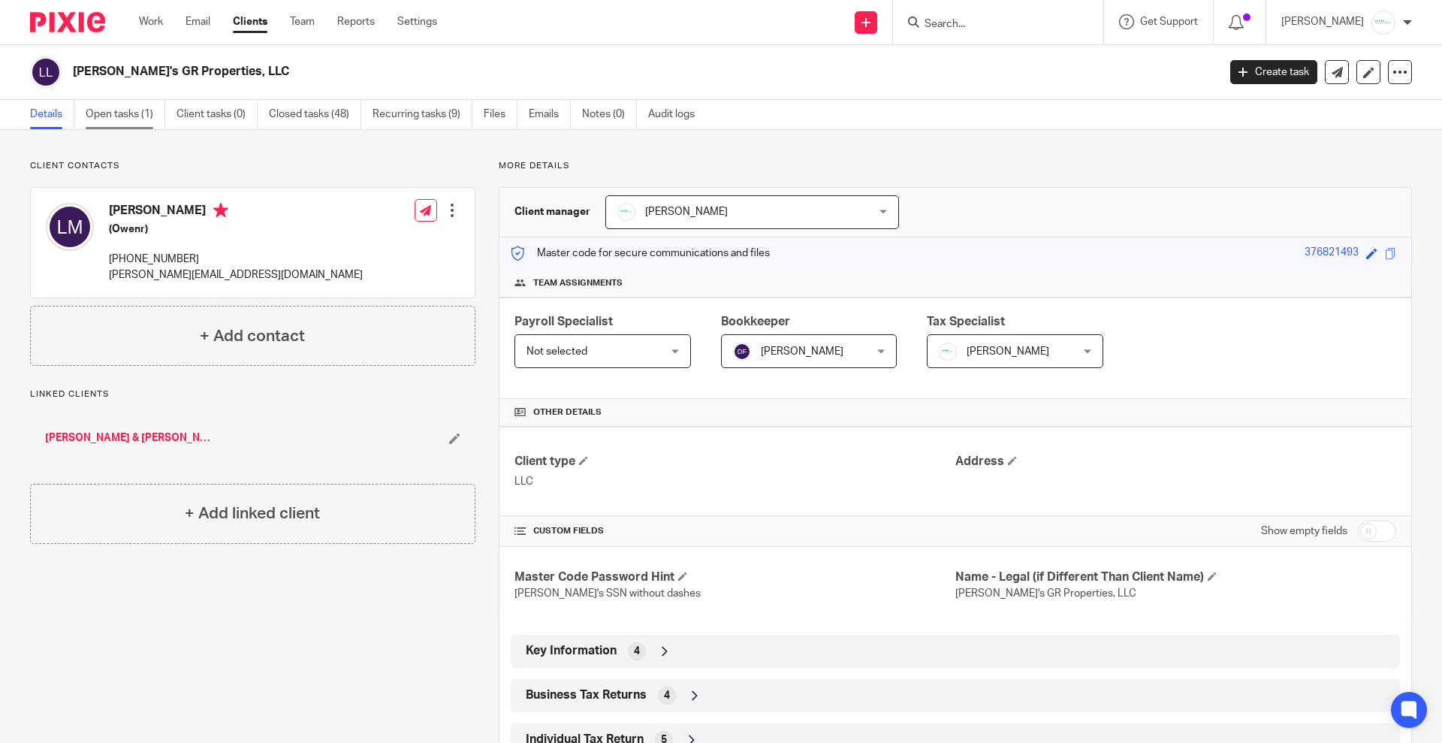
click at [136, 119] on link "Open tasks (1)" at bounding box center [126, 114] width 80 height 29
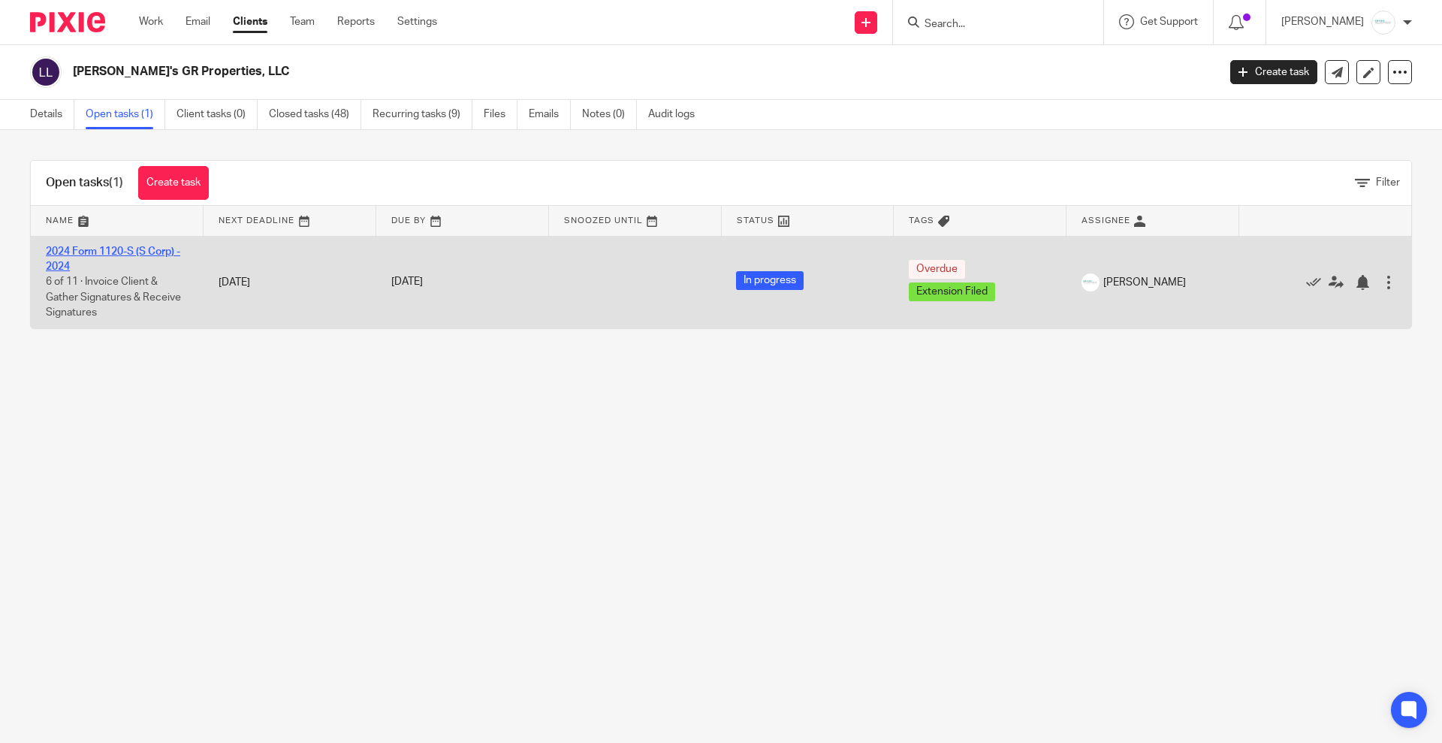
click at [86, 247] on link "2024 Form 1120-S (S Corp) - 2024" at bounding box center [113, 259] width 134 height 26
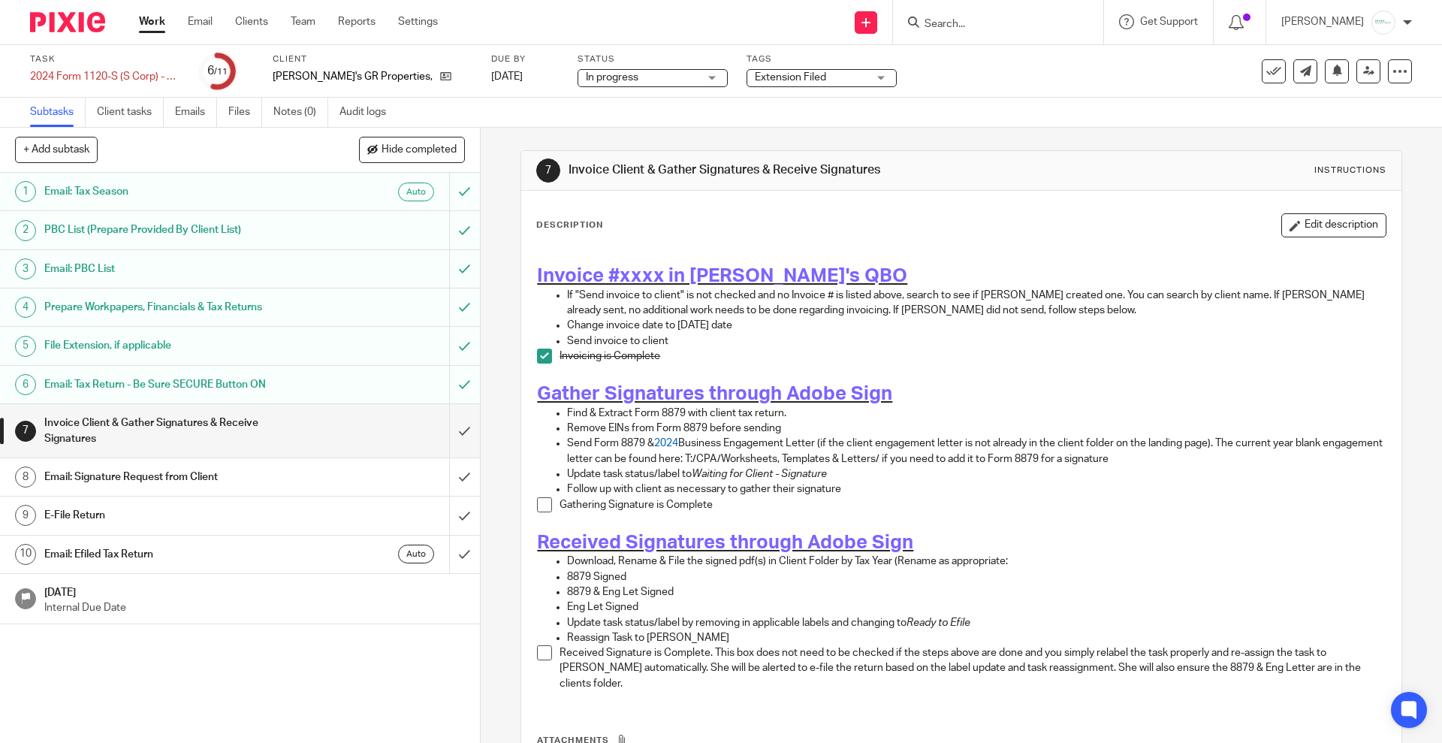
click at [767, 80] on span "Extension Filed" at bounding box center [790, 77] width 71 height 11
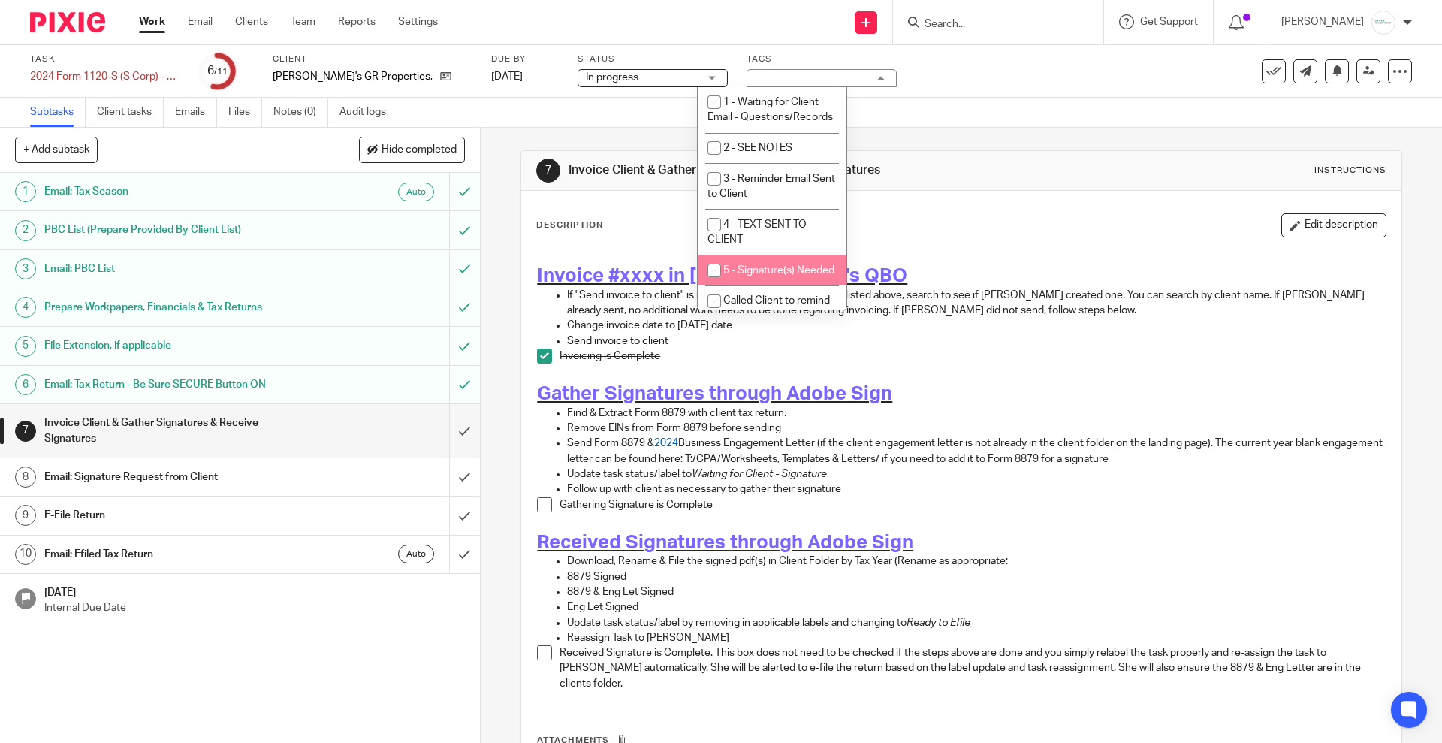
click at [761, 286] on li "5 - Signature(s) Needed" at bounding box center [771, 270] width 149 height 31
checkbox input "true"
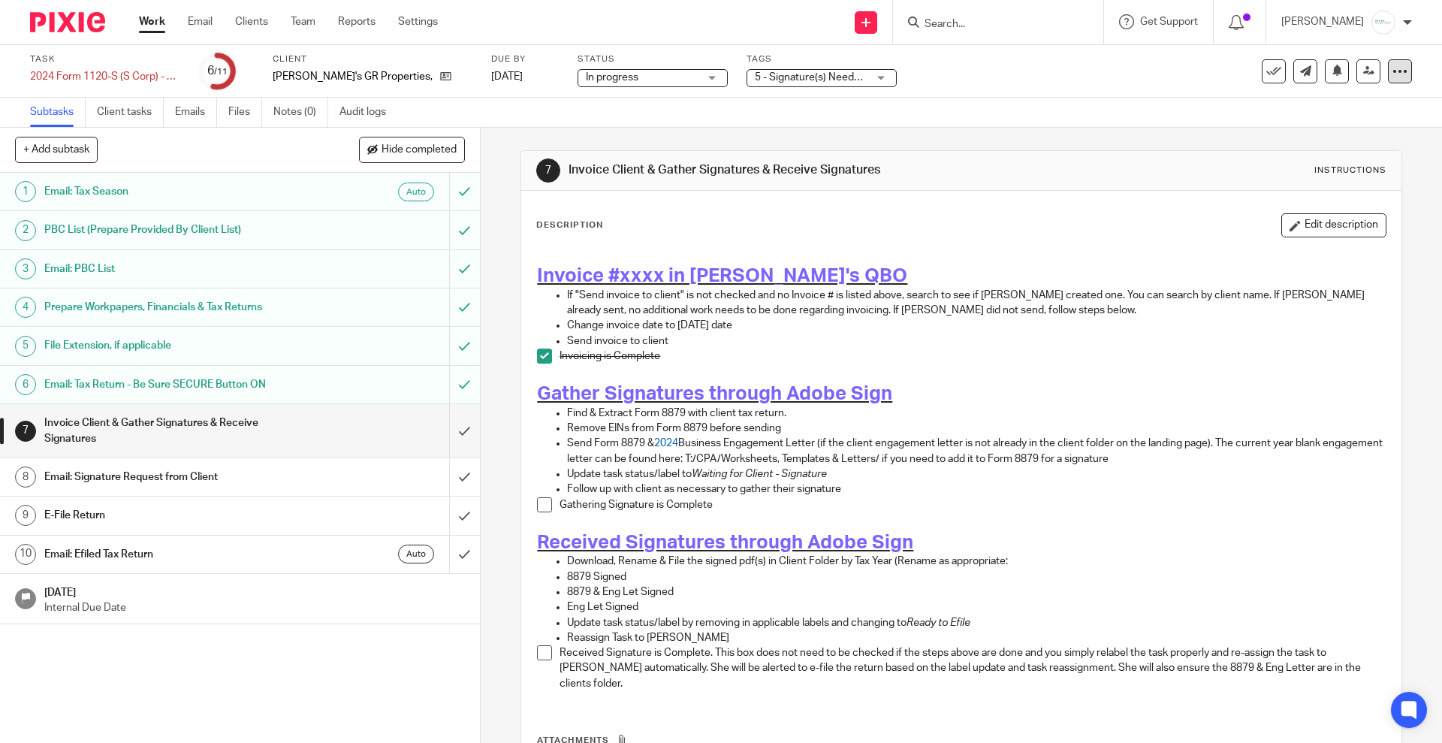
click at [1392, 70] on icon at bounding box center [1399, 71] width 15 height 15
click at [1341, 134] on link "Advanced task editor" at bounding box center [1338, 131] width 99 height 11
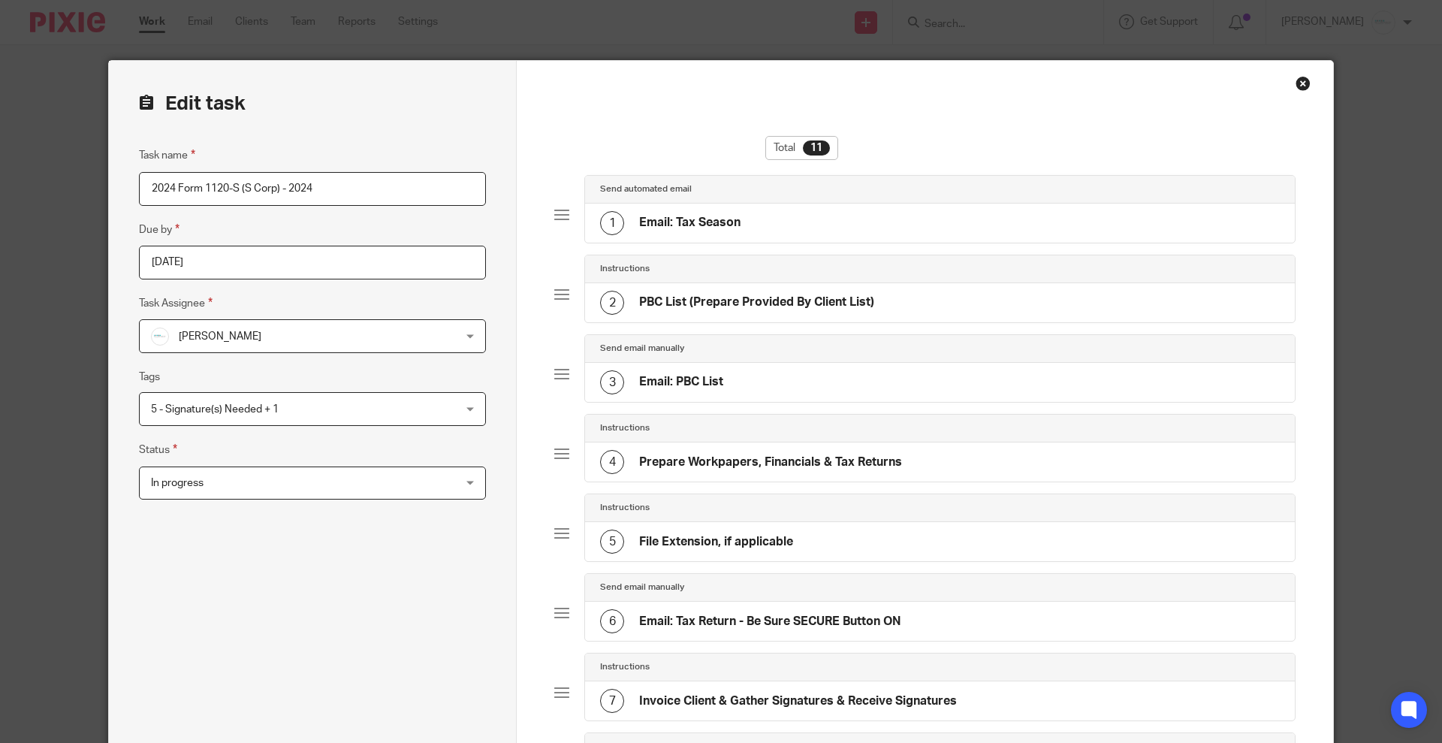
scroll to position [525, 0]
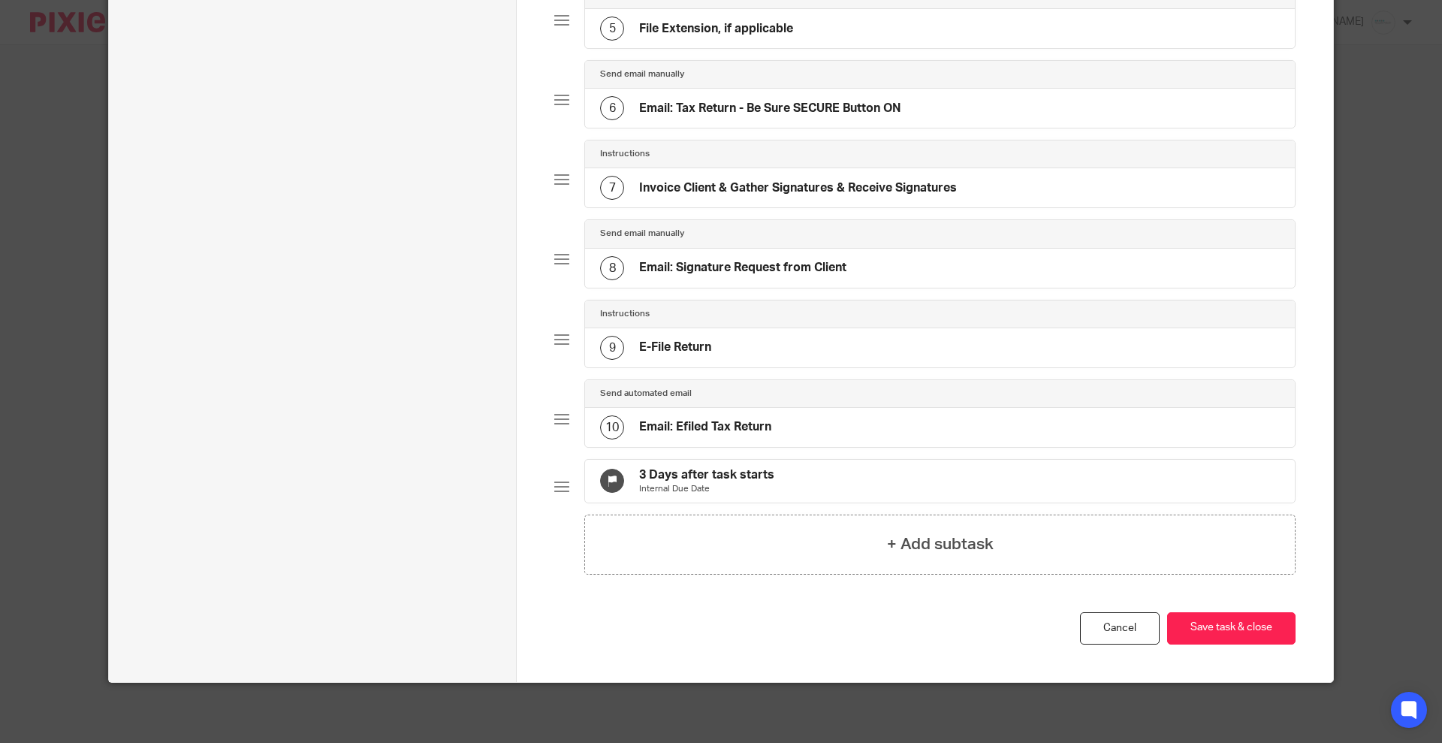
click at [732, 467] on h4 "3 Days after task starts" at bounding box center [706, 475] width 135 height 16
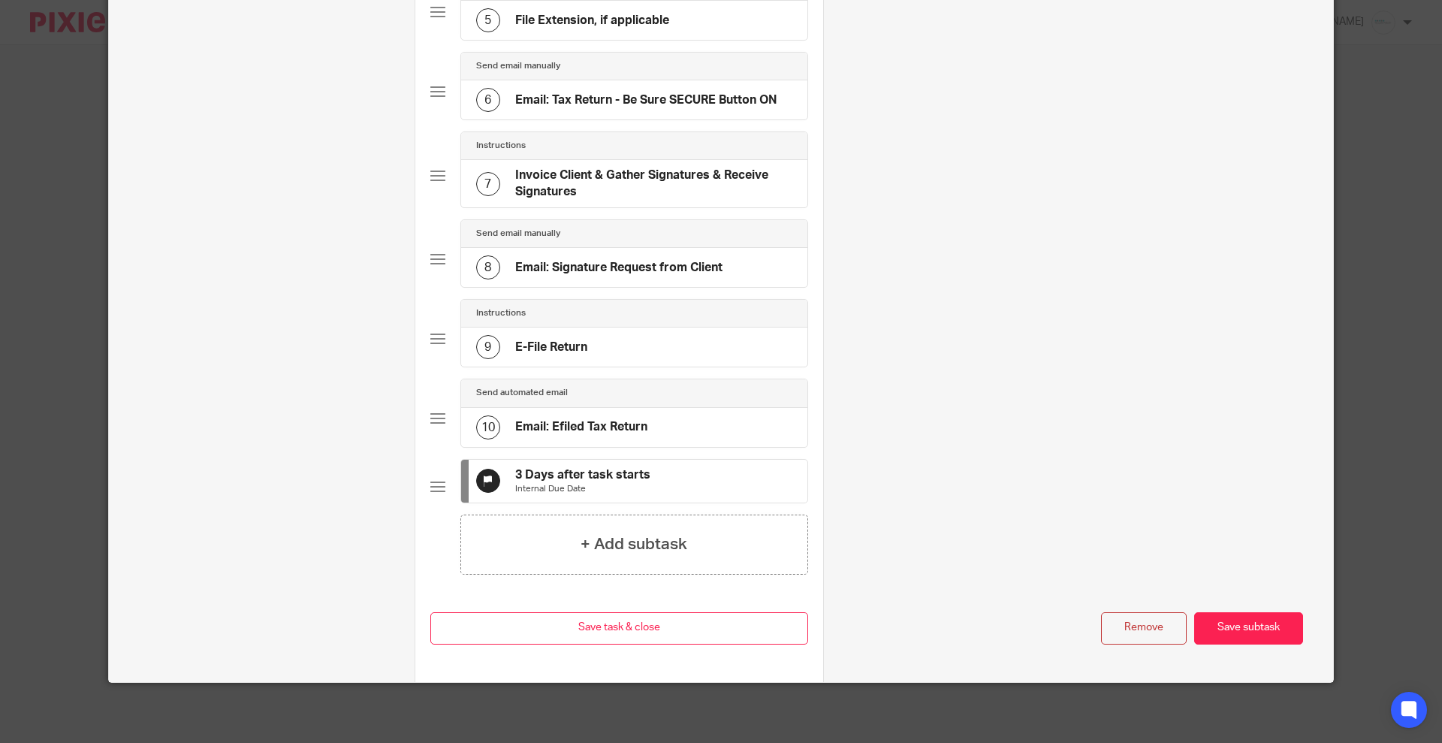
click at [1128, 632] on button "Remove" at bounding box center [1144, 628] width 86 height 32
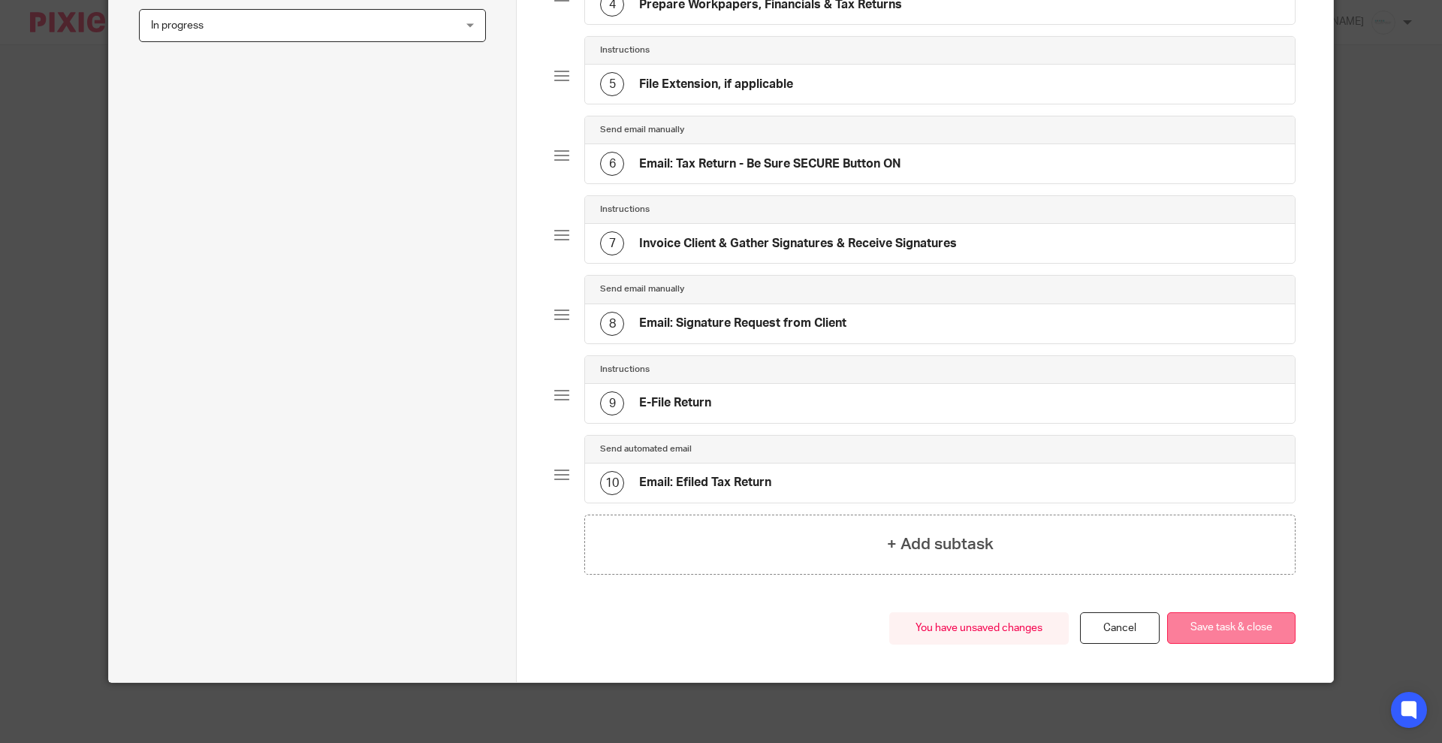
click at [1256, 623] on button "Save task & close" at bounding box center [1231, 628] width 128 height 32
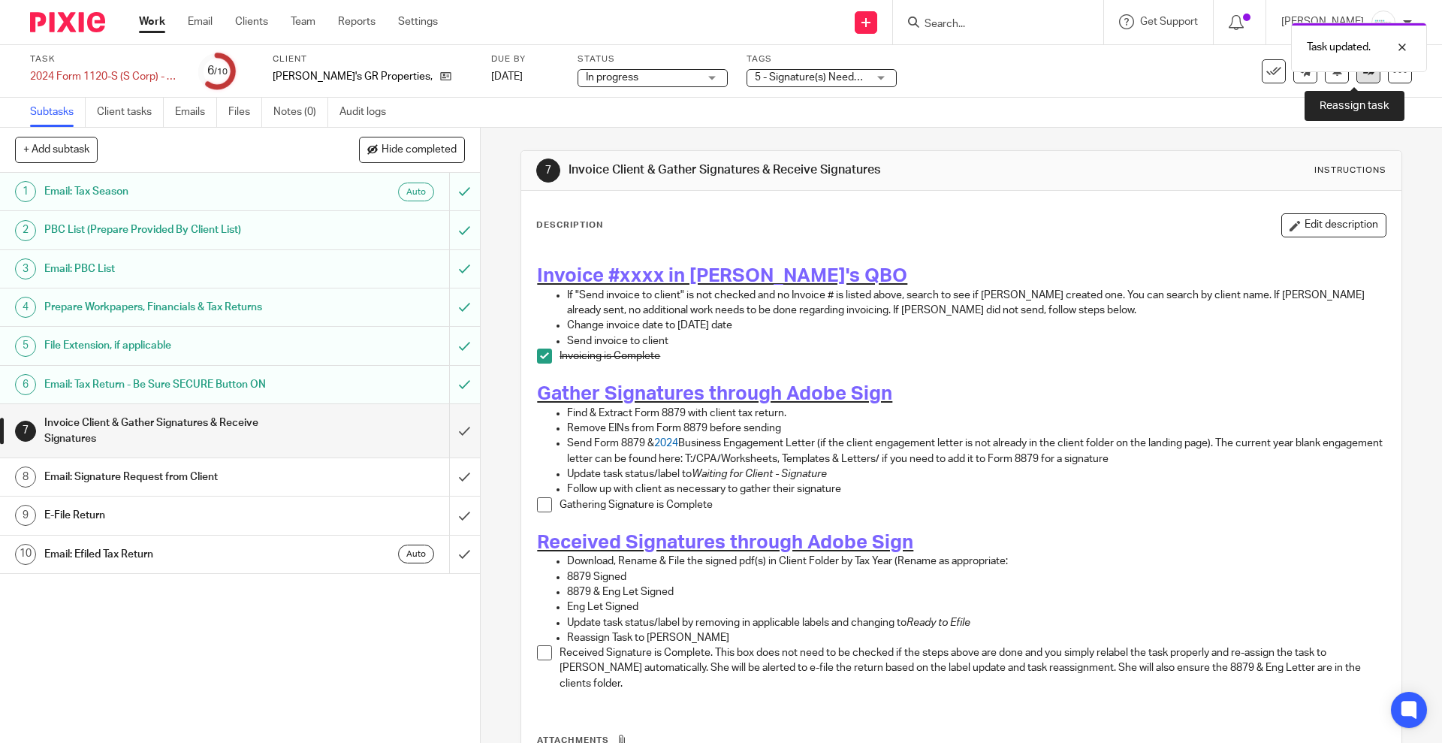
click at [1356, 78] on link at bounding box center [1368, 71] width 24 height 24
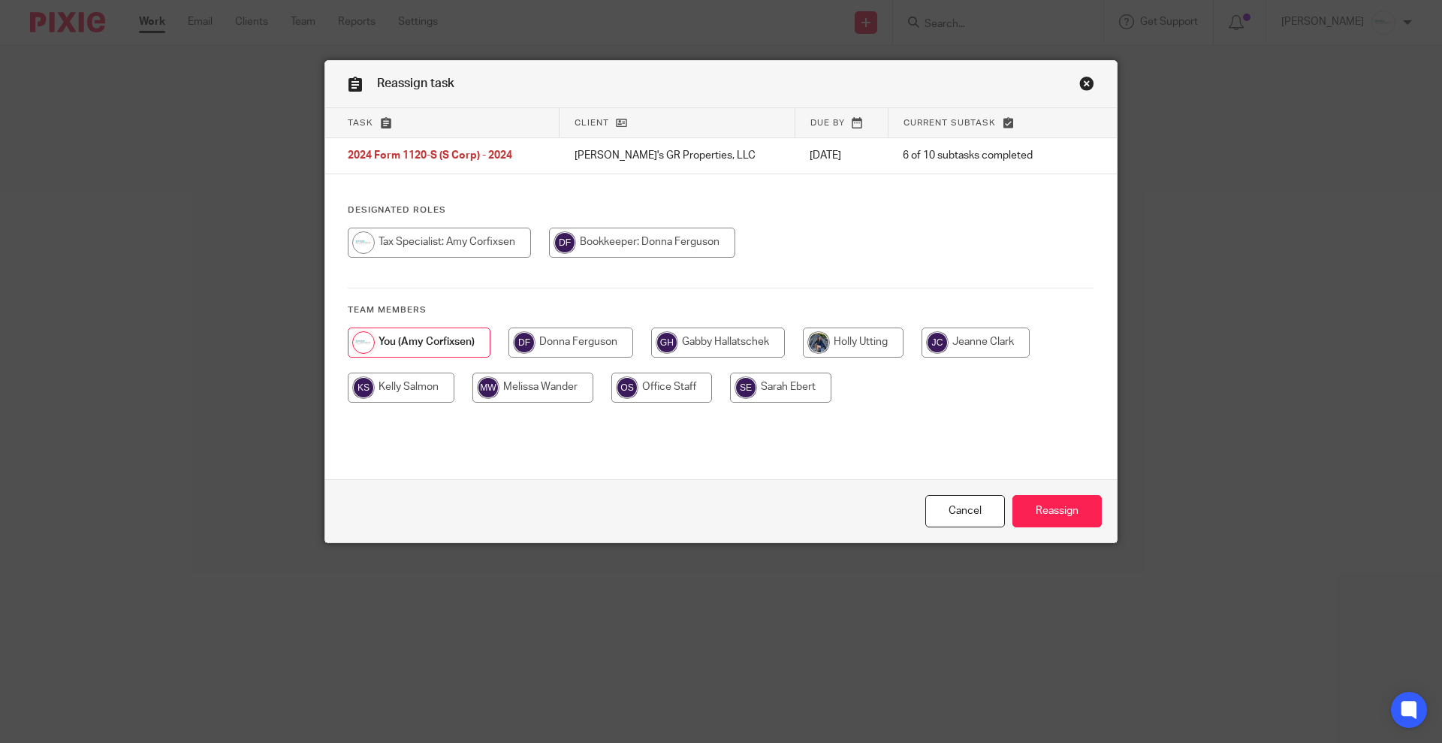
click at [701, 347] on input "radio" at bounding box center [718, 342] width 134 height 30
radio input "true"
click at [1040, 511] on input "Reassign" at bounding box center [1056, 511] width 89 height 32
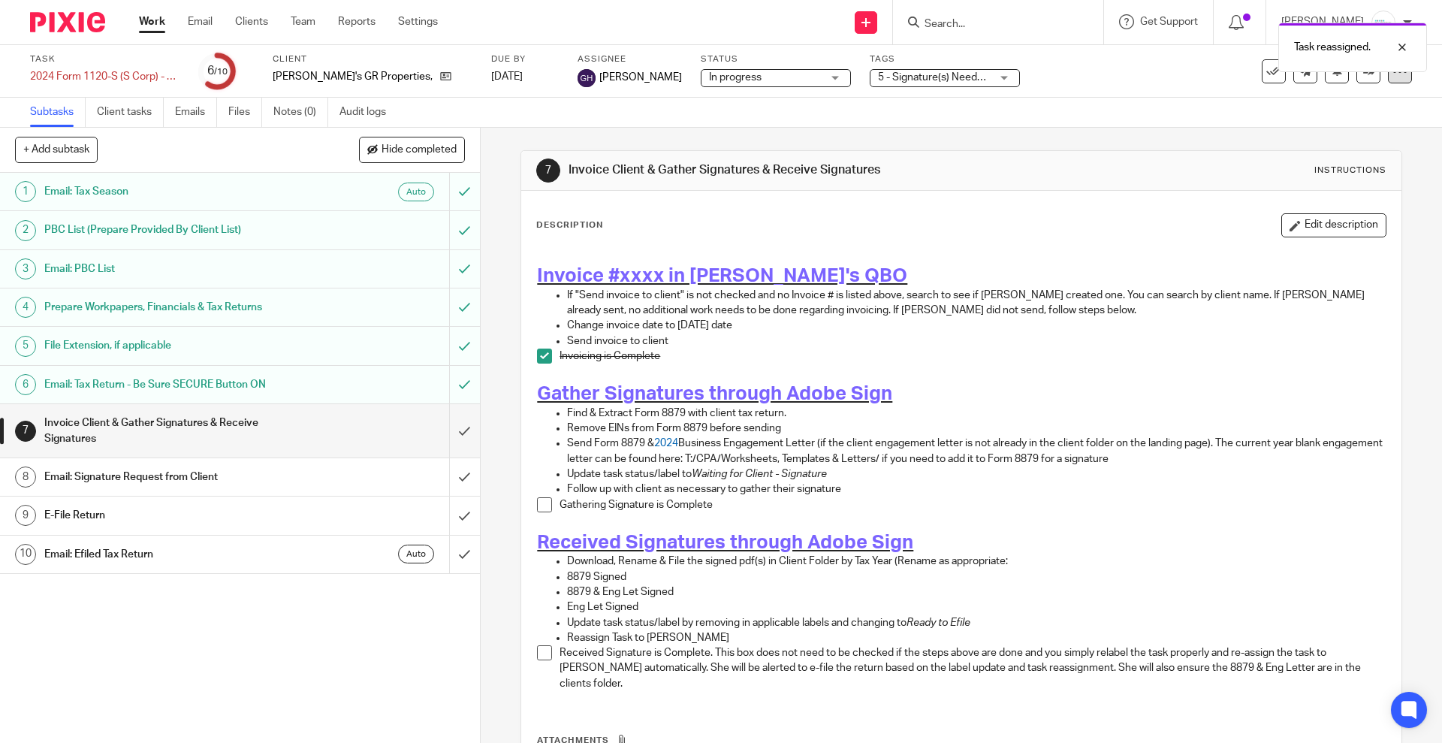
click at [1392, 77] on icon at bounding box center [1399, 71] width 15 height 15
click at [1311, 108] on span "See template in use" at bounding box center [1335, 109] width 93 height 11
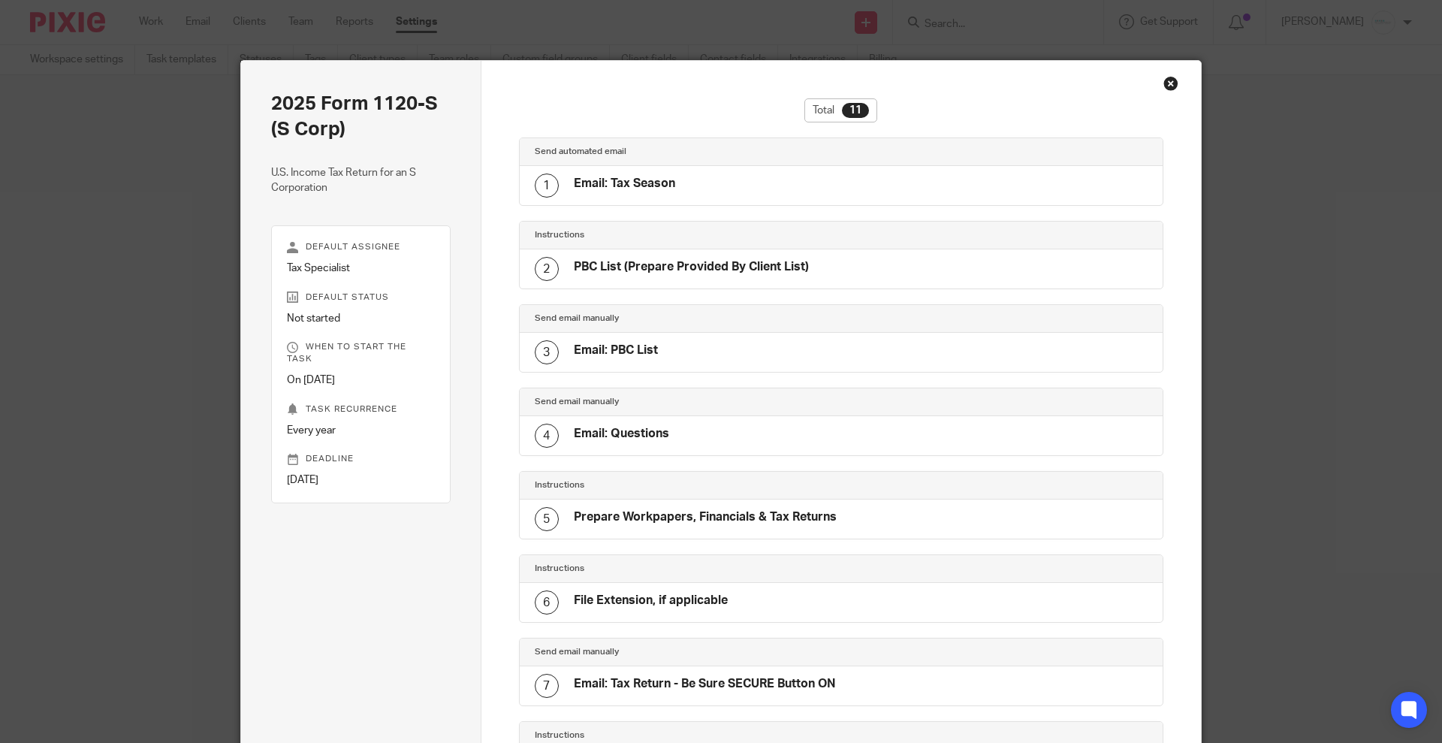
scroll to position [448, 0]
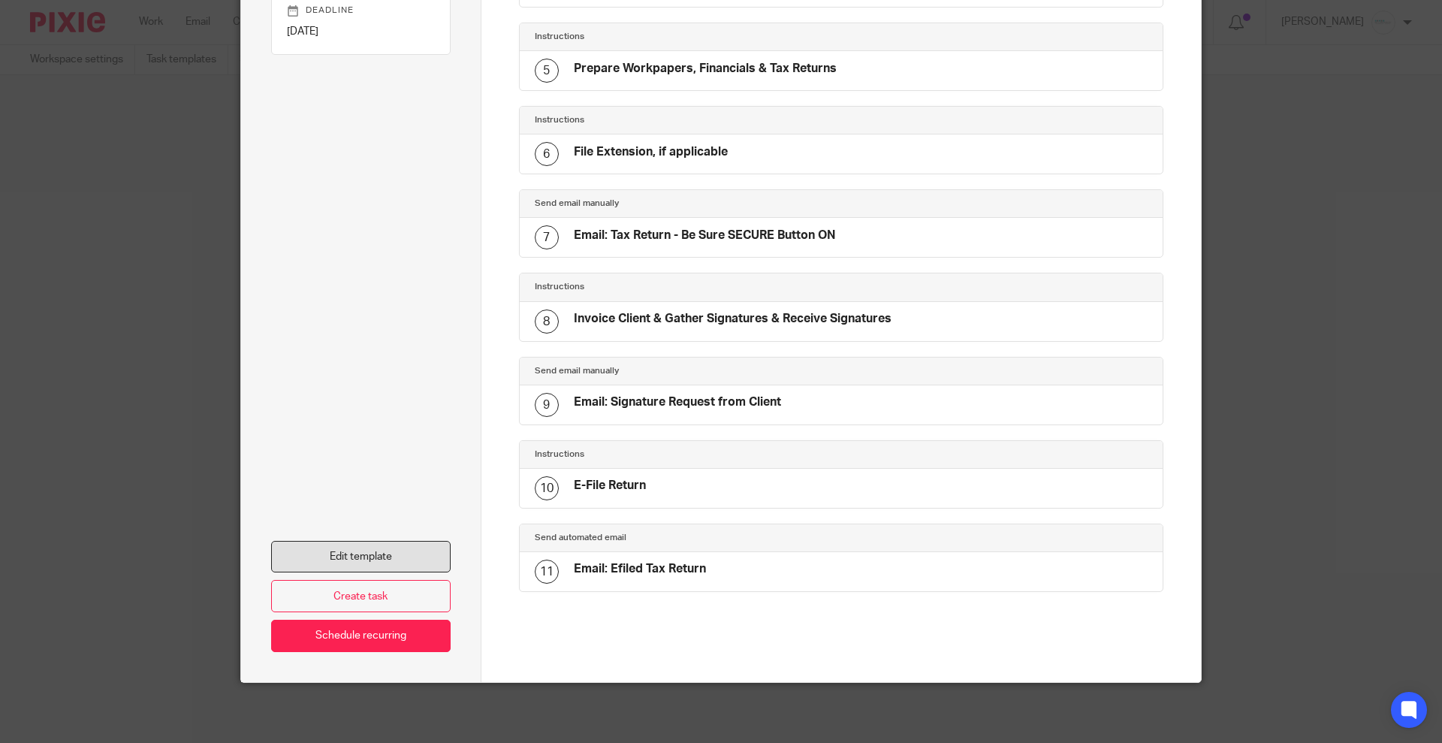
click at [351, 554] on link "Edit template" at bounding box center [360, 557] width 179 height 32
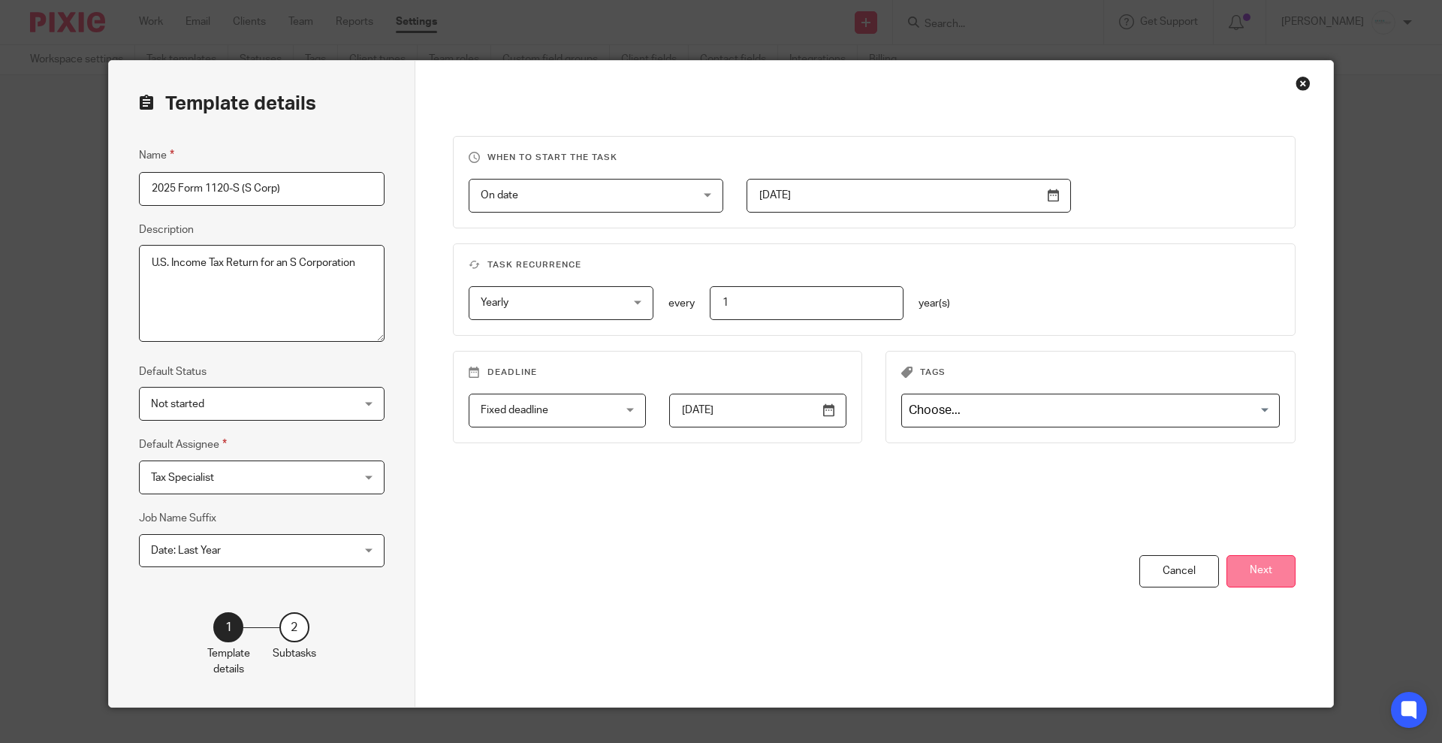
click at [1253, 571] on button "Next" at bounding box center [1260, 571] width 69 height 32
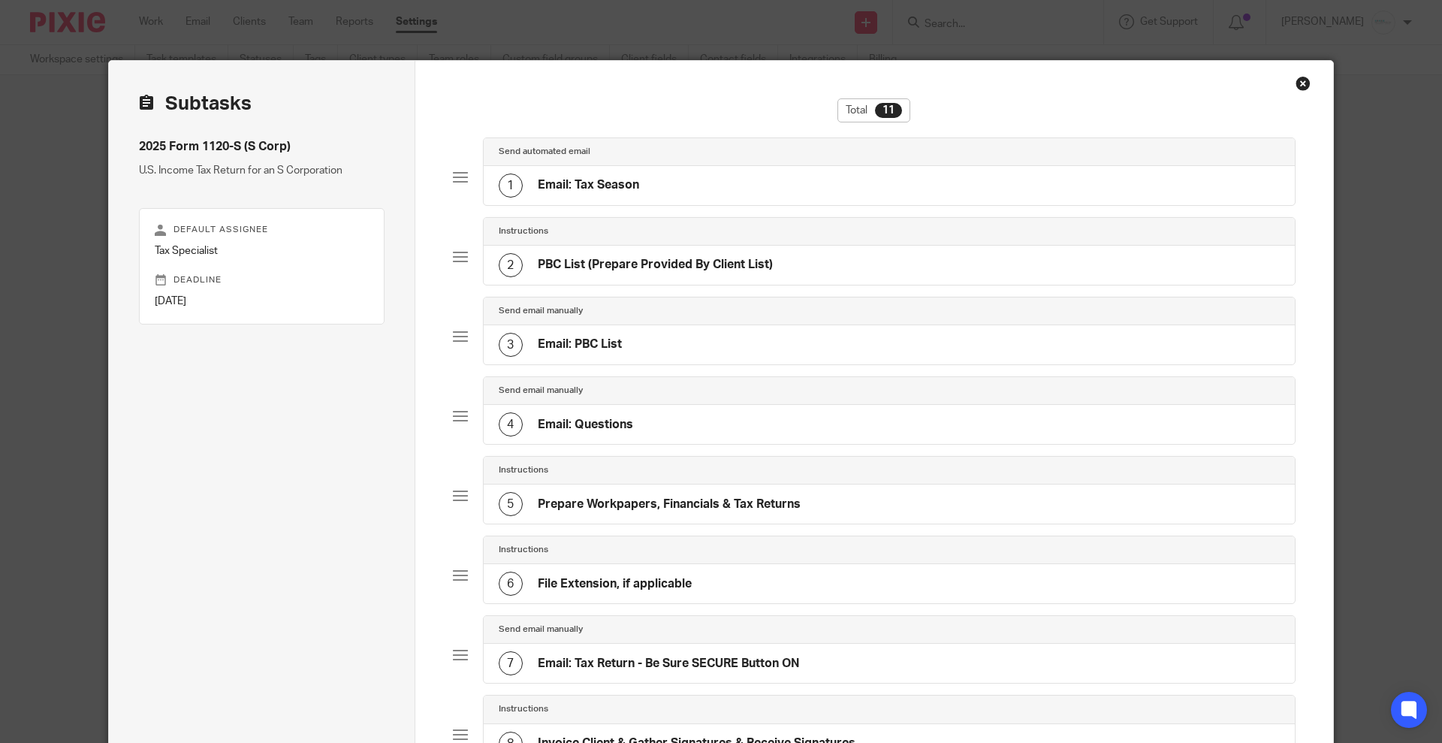
click at [1299, 80] on div "Close this dialog window" at bounding box center [1302, 83] width 15 height 15
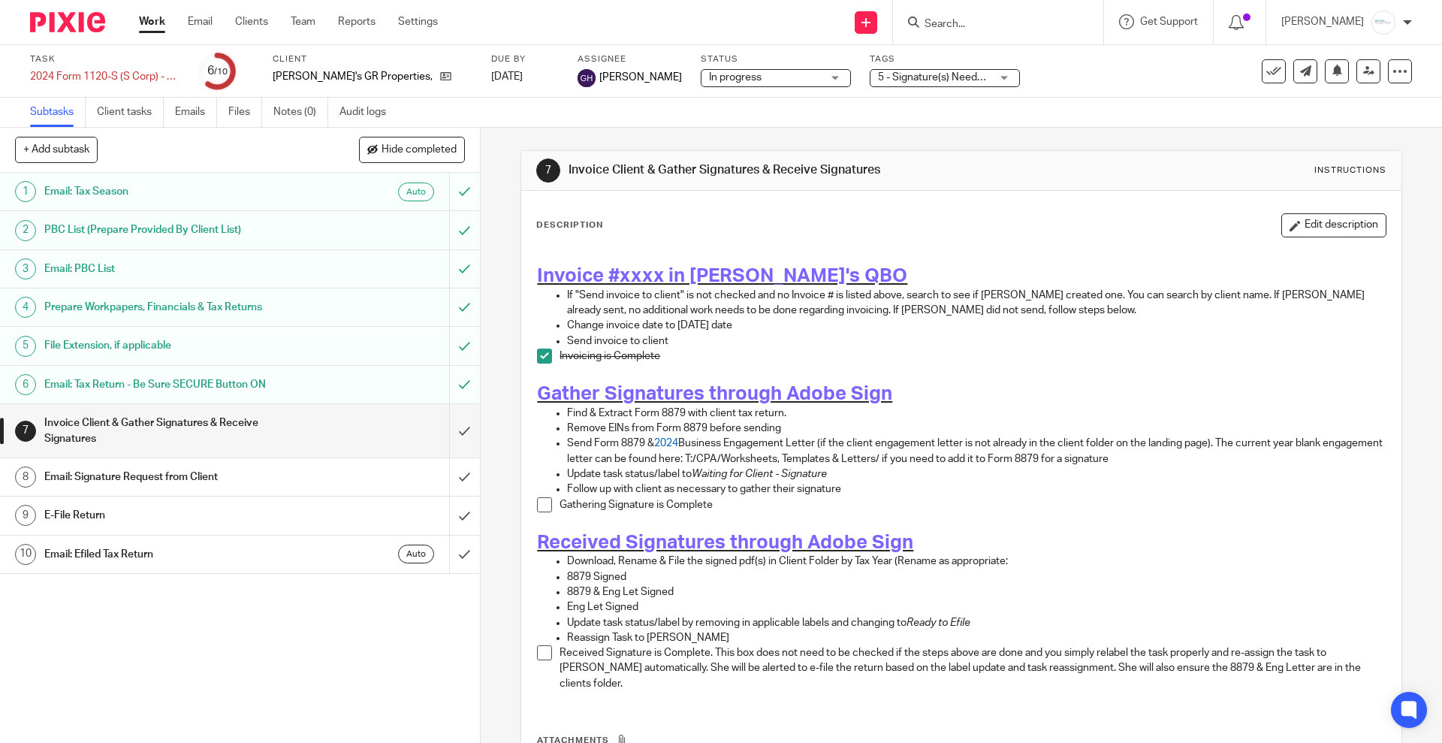
click at [197, 189] on h1 "Email: Tax Season" at bounding box center [174, 191] width 260 height 23
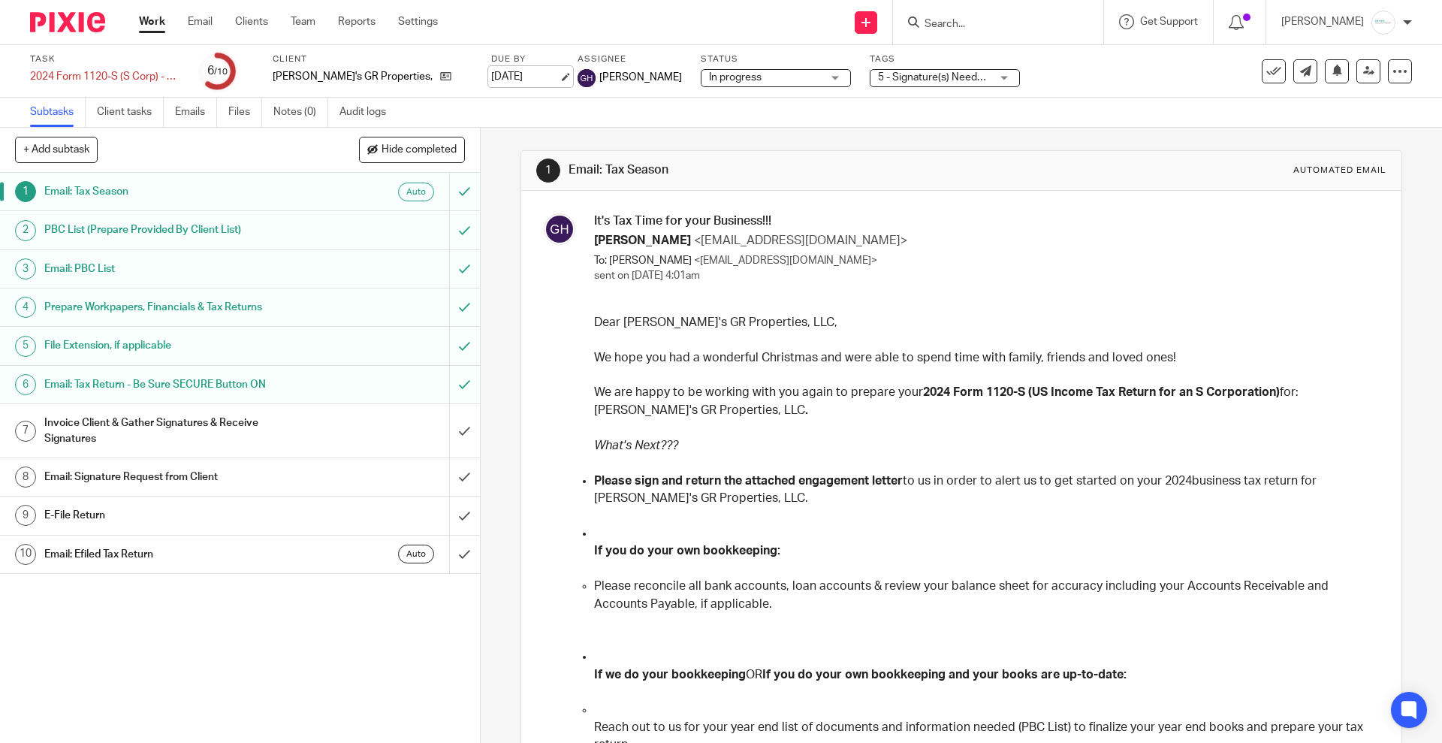
click at [491, 74] on link "[DATE]" at bounding box center [525, 77] width 68 height 16
click at [990, 22] on div "Deadline updated." at bounding box center [1074, 43] width 706 height 57
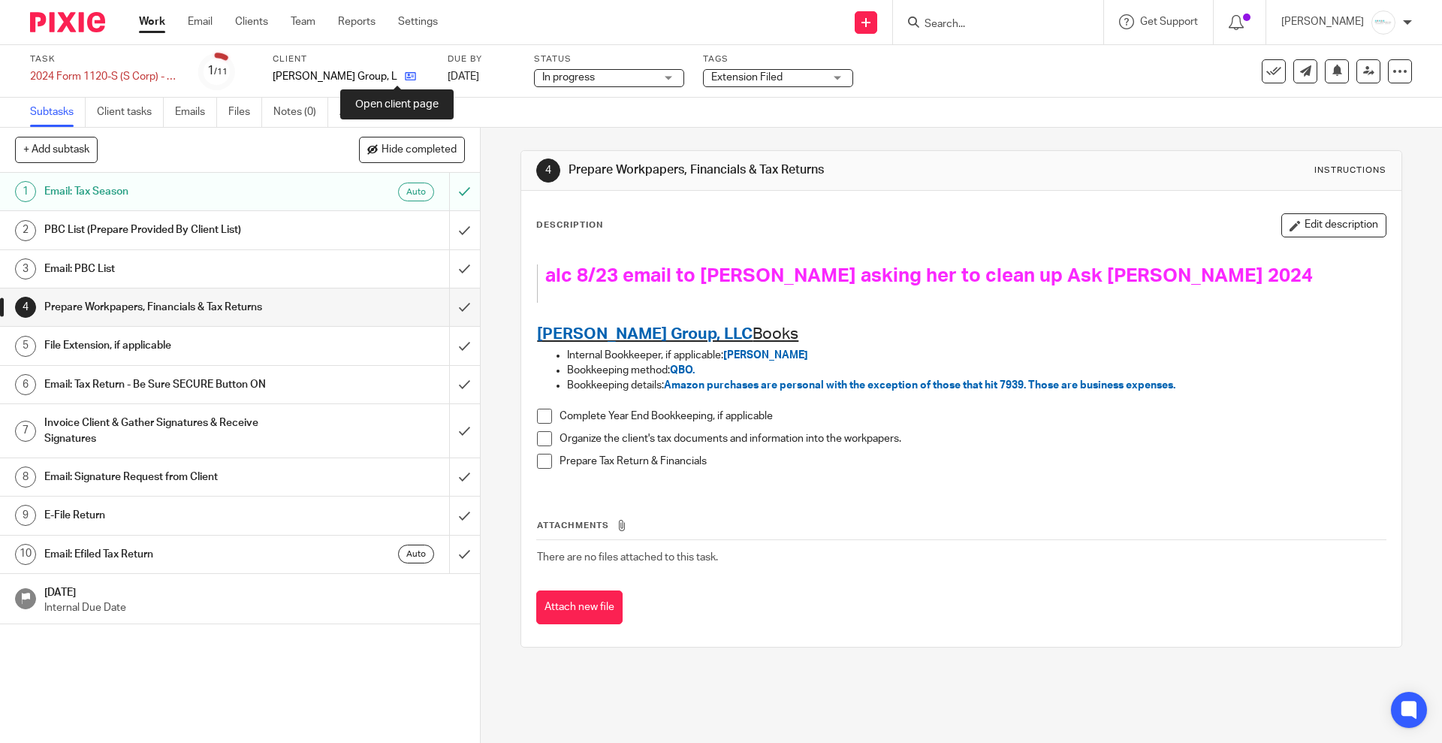
click at [405, 71] on icon at bounding box center [410, 76] width 11 height 11
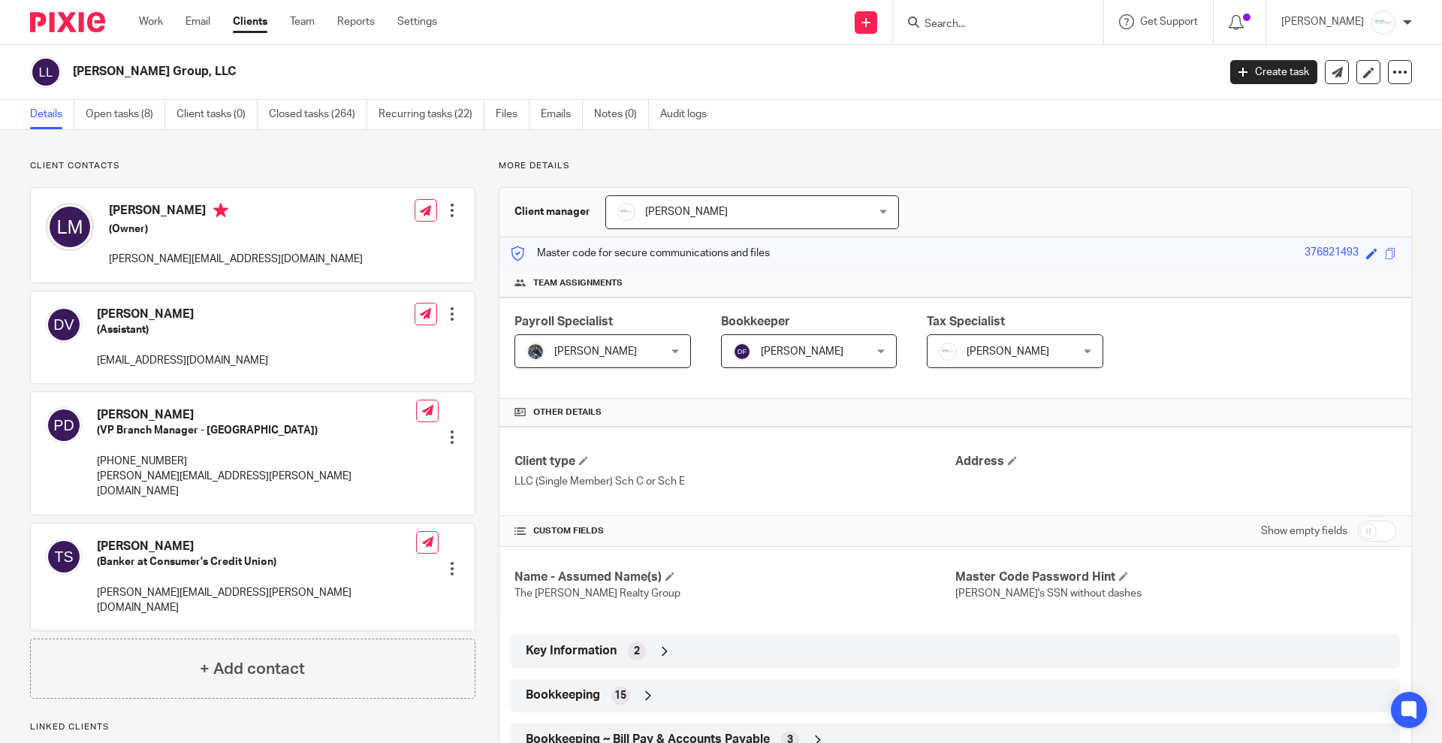
click at [1050, 520] on div "Show empty fields" at bounding box center [1175, 531] width 441 height 30
click at [451, 206] on div at bounding box center [451, 210] width 15 height 15
click at [367, 240] on link "Edit contact" at bounding box center [379, 244] width 143 height 22
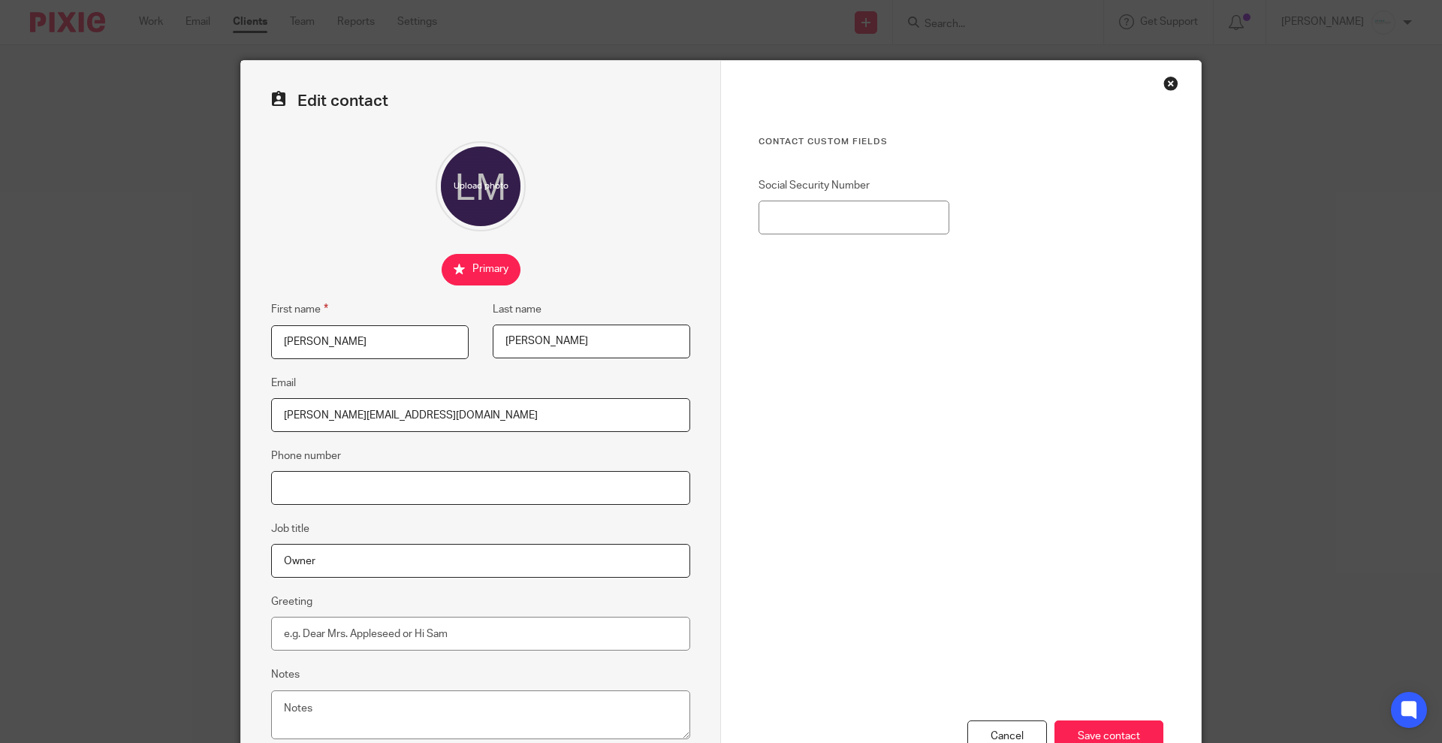
click at [305, 499] on input "Phone number" at bounding box center [480, 488] width 419 height 34
type input "616-337-0042"
click at [1110, 734] on input "Save contact" at bounding box center [1108, 736] width 109 height 32
click at [1101, 735] on input "Save contact" at bounding box center [1108, 736] width 109 height 32
